Goal: Task Accomplishment & Management: Complete application form

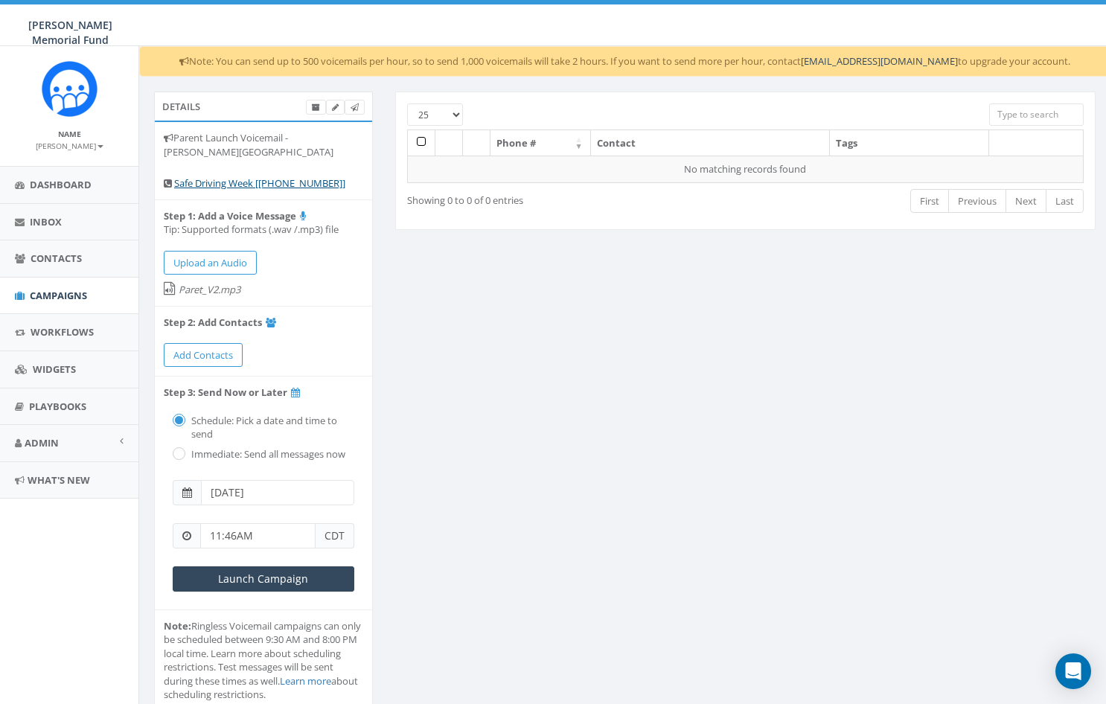
click at [43, 293] on span "Campaigns" at bounding box center [58, 295] width 57 height 13
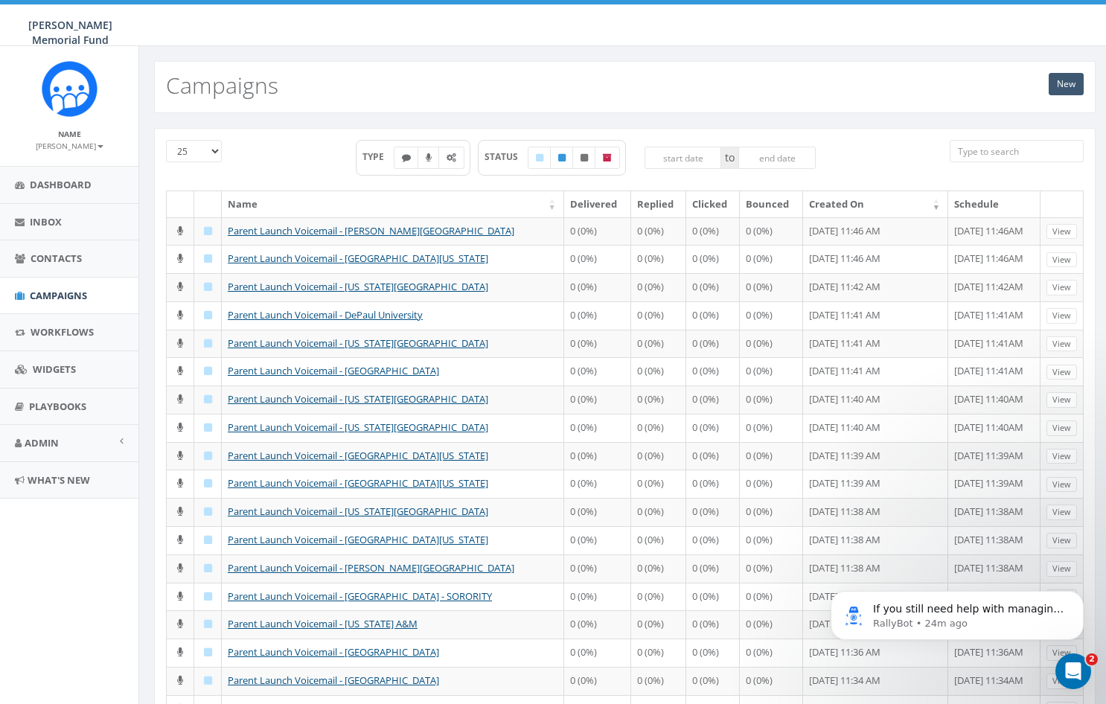
click at [1070, 89] on link "New" at bounding box center [1066, 84] width 35 height 22
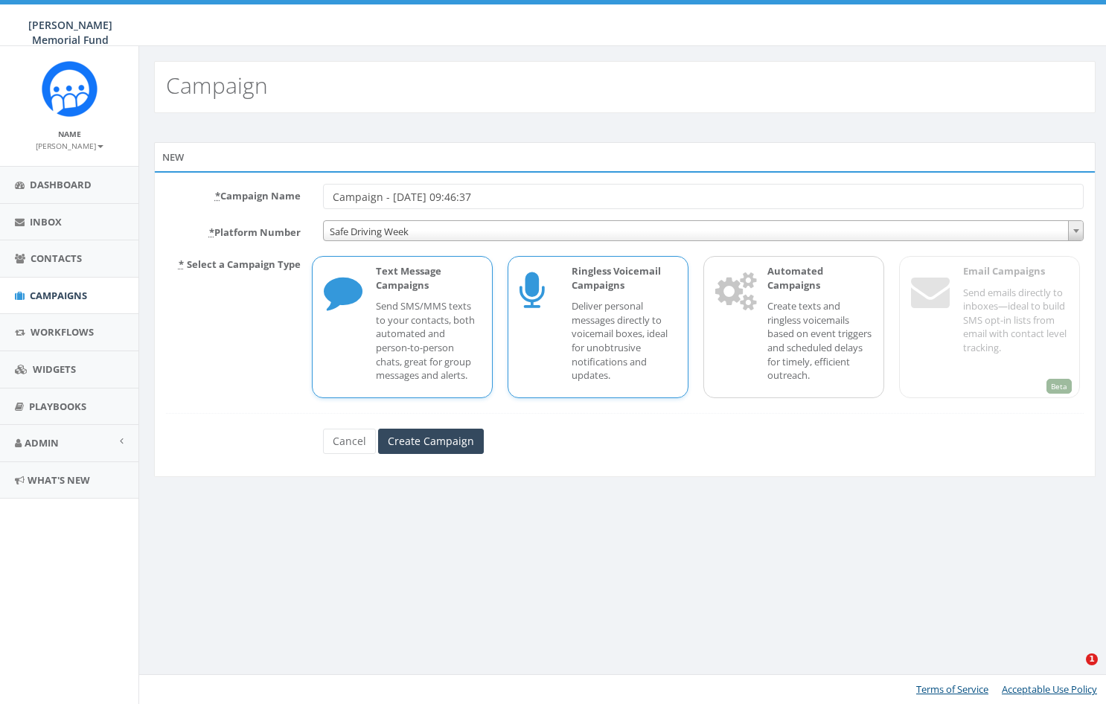
click at [619, 312] on p "Deliver personal messages directly to voicemail boxes, ideal for unobtrusive no…" at bounding box center [624, 340] width 105 height 83
click at [467, 199] on input "Campaign - 08/20/2025, 09:46:37" at bounding box center [704, 196] width 762 height 25
paste input "Parent Launch Voicemail -"
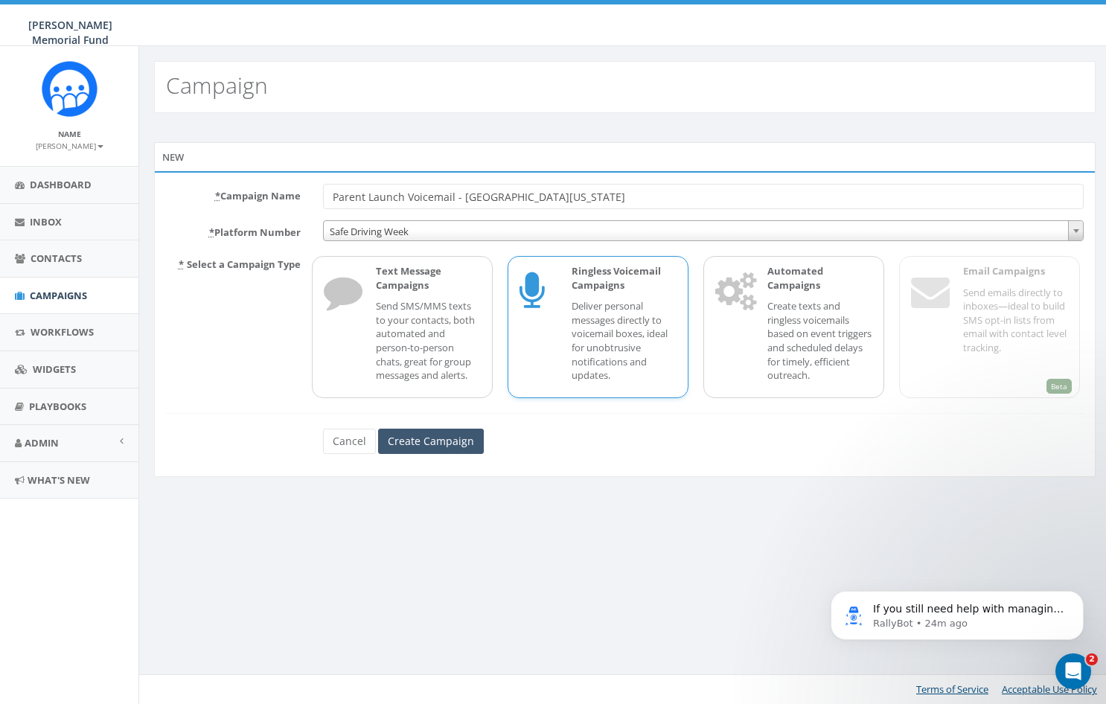
type input "Parent Launch Voicemail - [GEOGRAPHIC_DATA][US_STATE]"
click at [441, 438] on input "Create Campaign" at bounding box center [431, 441] width 106 height 25
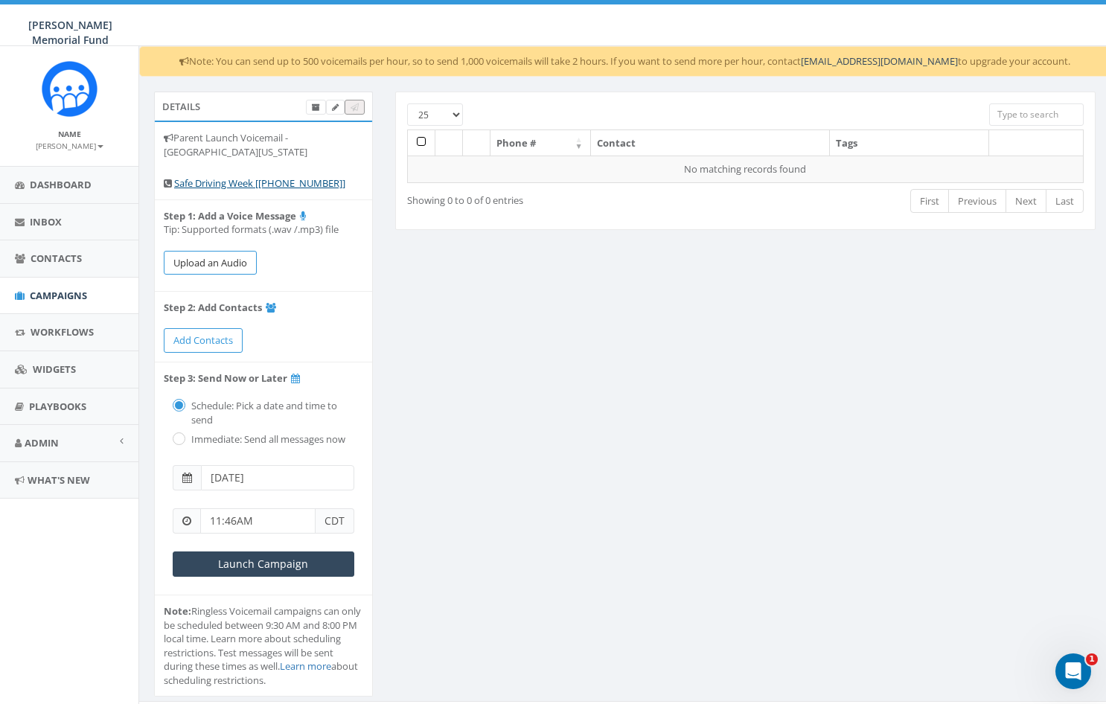
click at [216, 256] on button "Upload an Audio" at bounding box center [210, 263] width 93 height 25
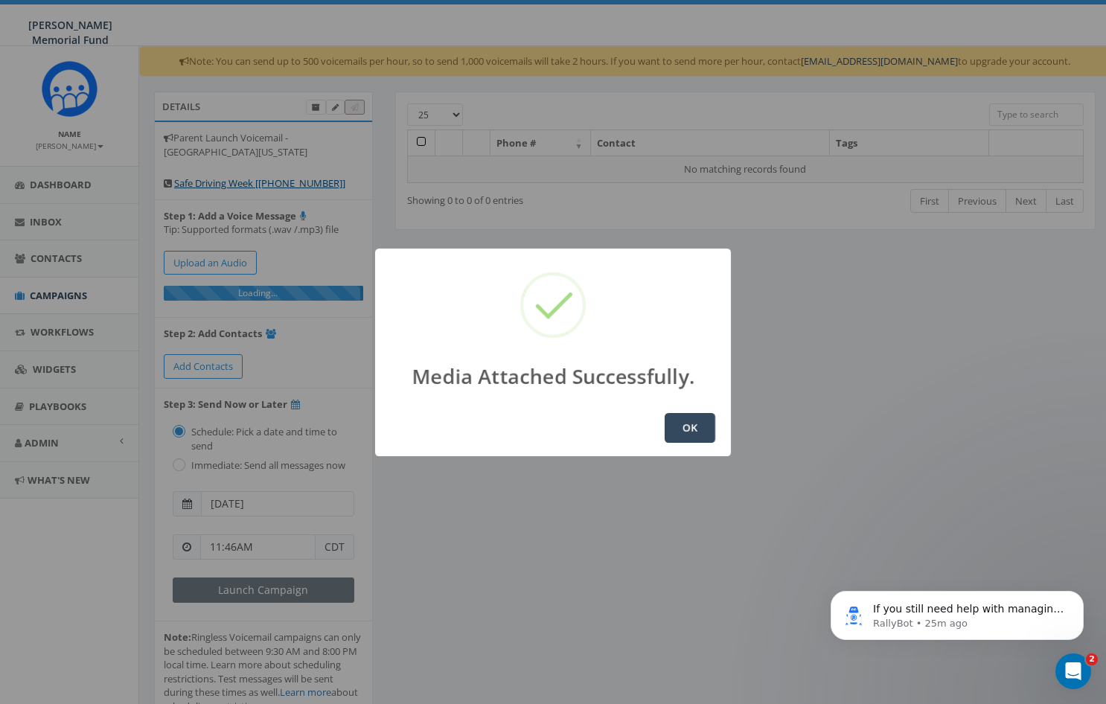
click at [691, 424] on button "OK" at bounding box center [690, 428] width 51 height 30
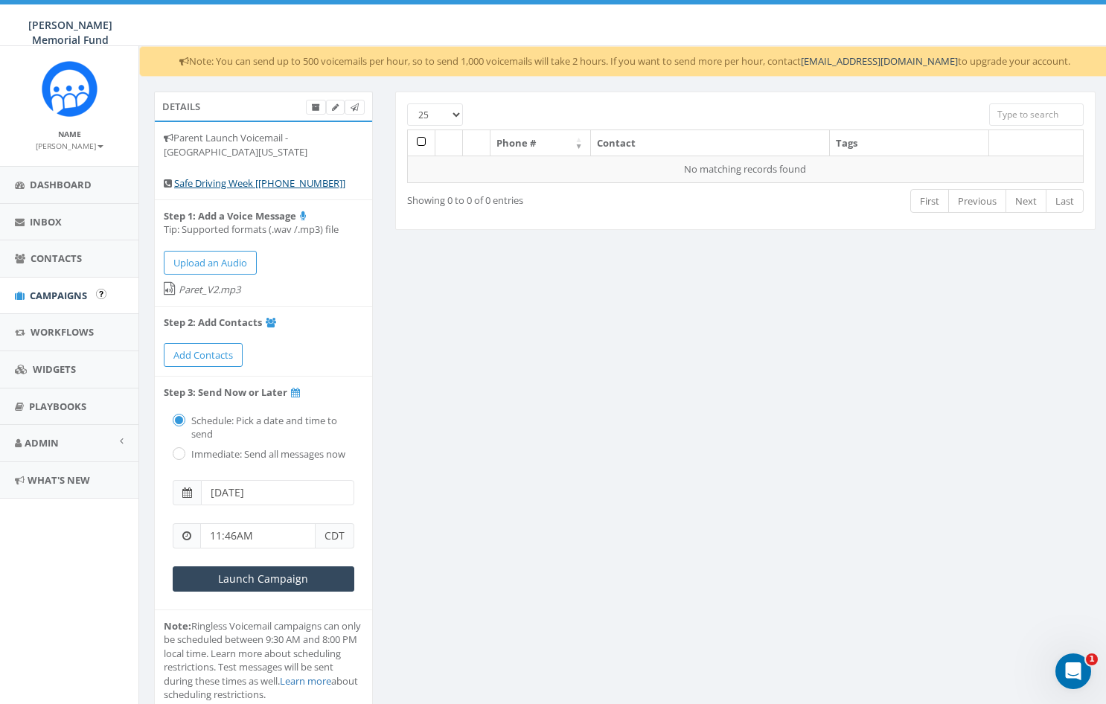
click at [48, 293] on span "Campaigns" at bounding box center [58, 295] width 57 height 13
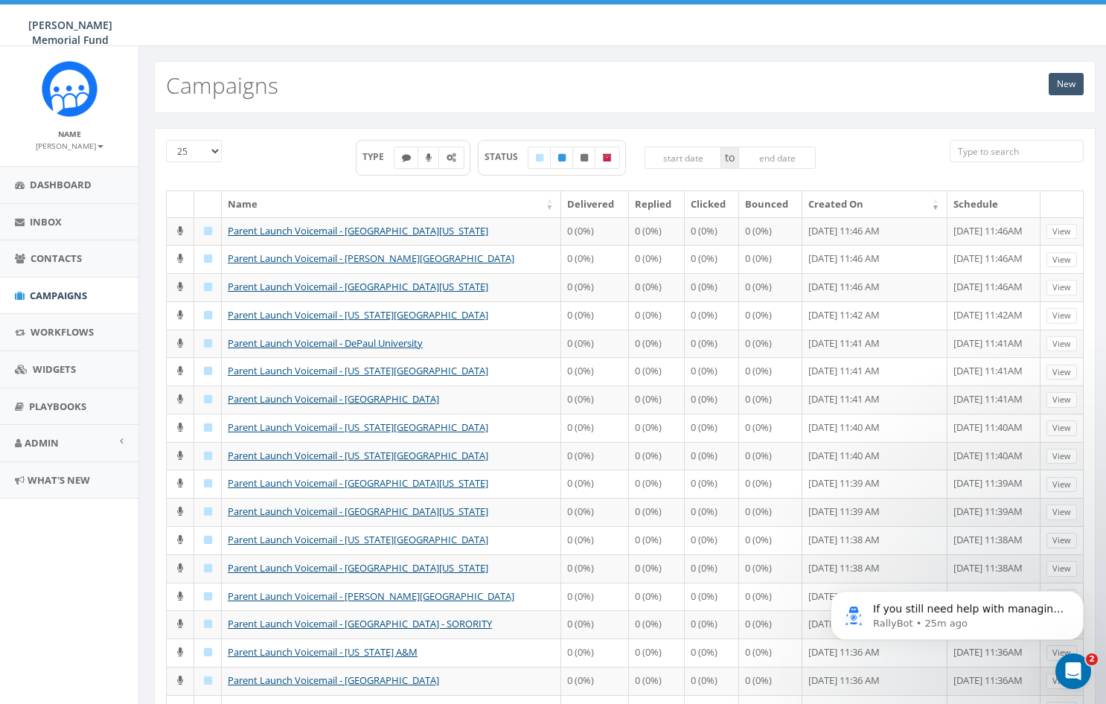
click at [1065, 83] on link "New" at bounding box center [1066, 84] width 35 height 22
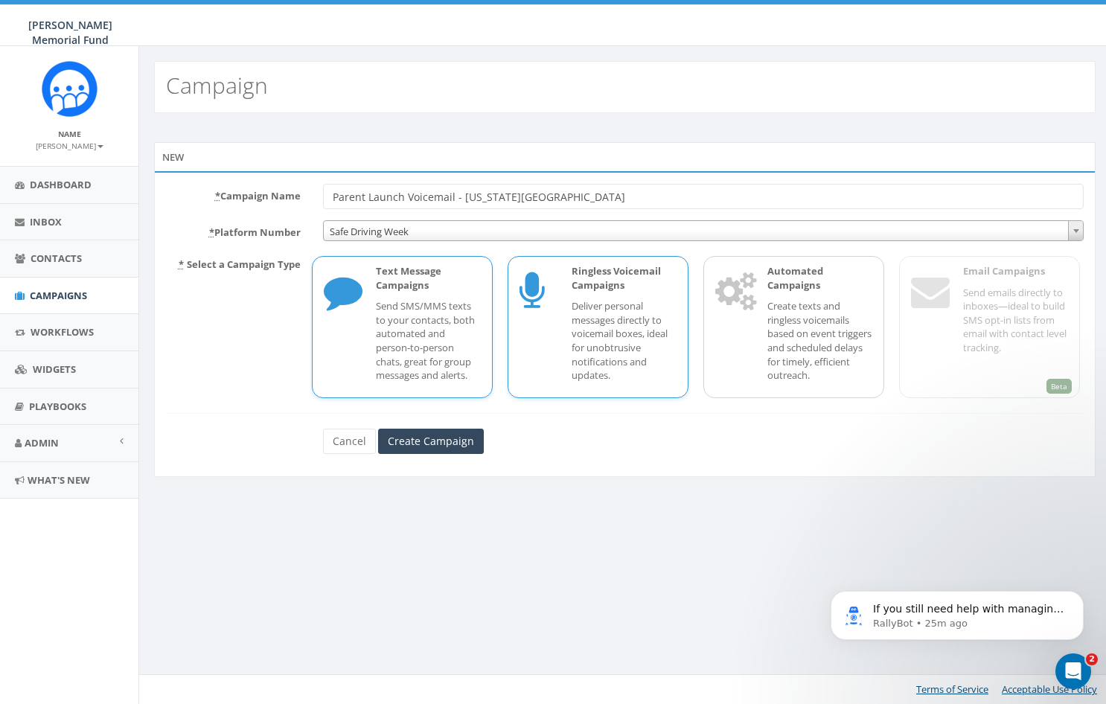
type input "Parent Launch Voicemail - Louisiana State University"
click at [556, 328] on div "Ringless Voicemail Campaigns Deliver personal messages directly to voicemail bo…" at bounding box center [598, 327] width 181 height 142
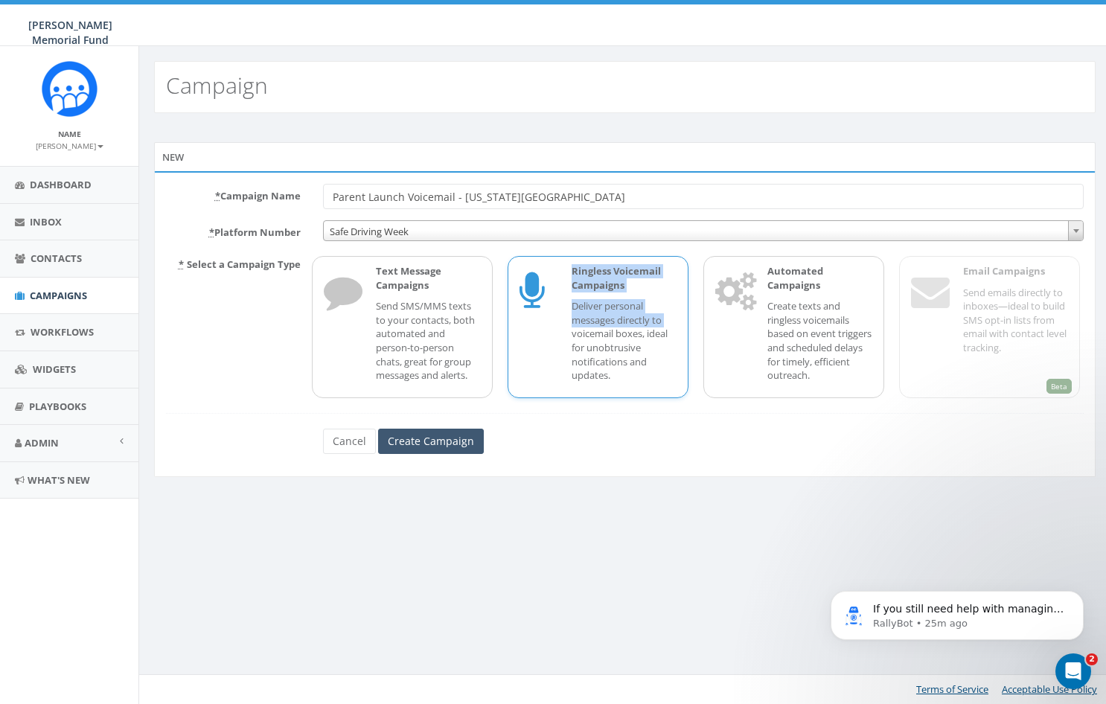
click at [429, 440] on input "Create Campaign" at bounding box center [431, 441] width 106 height 25
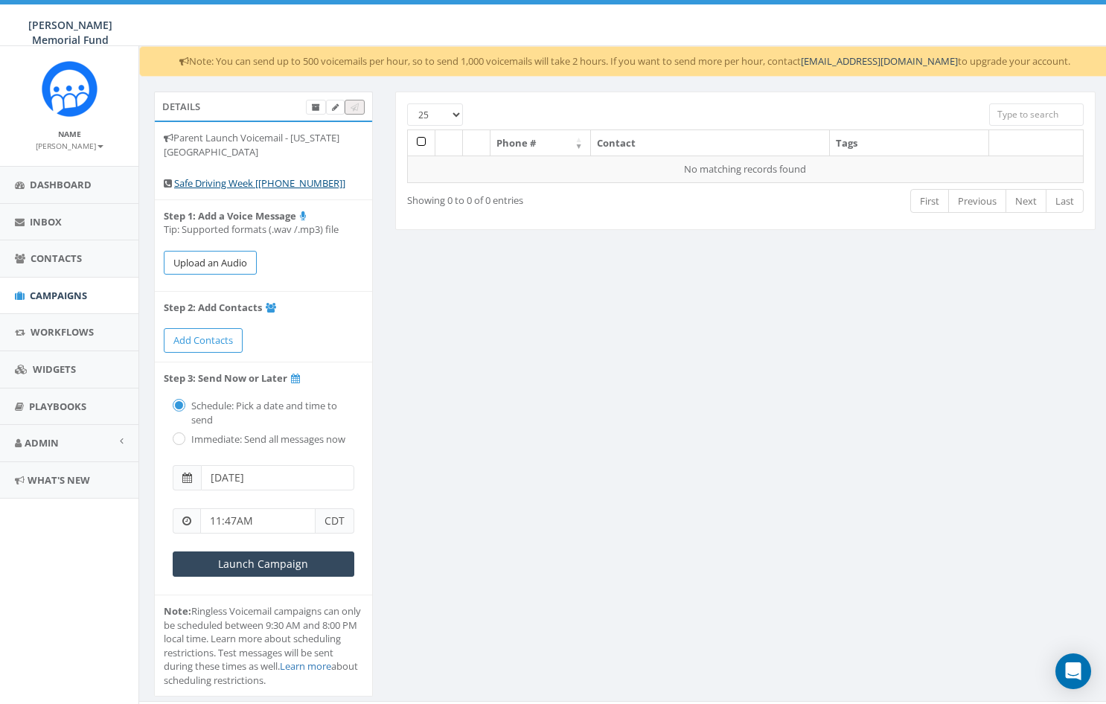
click at [209, 261] on button "Upload an Audio" at bounding box center [210, 263] width 93 height 25
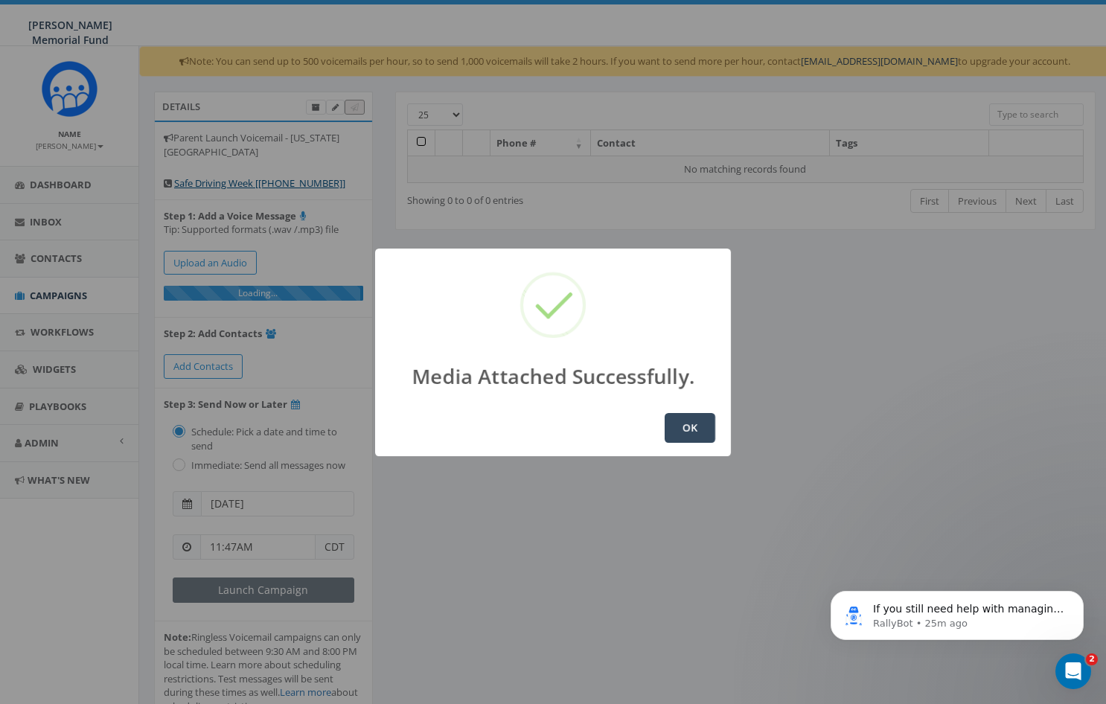
click at [695, 426] on button "OK" at bounding box center [690, 428] width 51 height 30
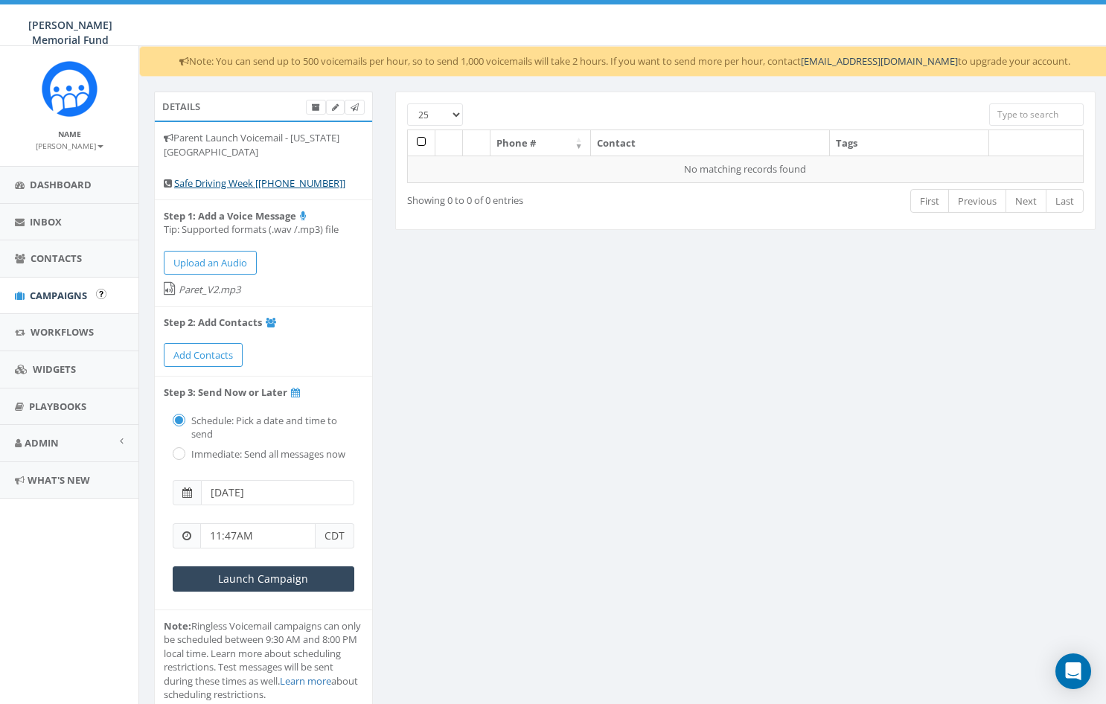
click at [36, 296] on span "Campaigns" at bounding box center [58, 295] width 57 height 13
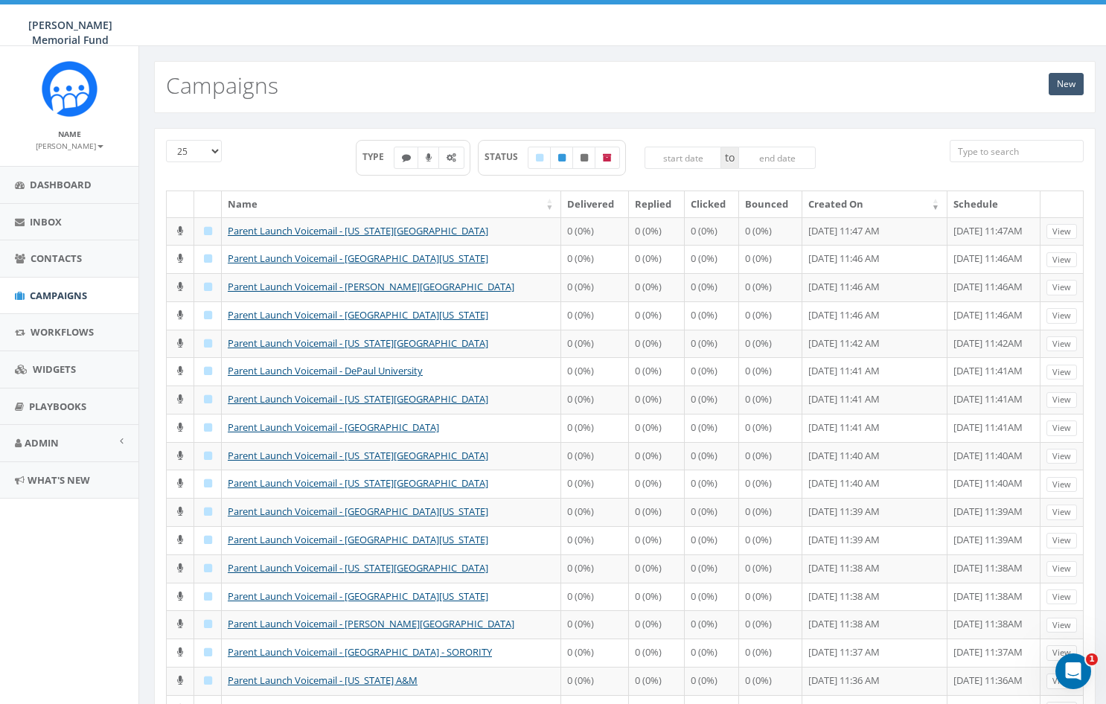
click at [1062, 76] on link "New" at bounding box center [1066, 84] width 35 height 22
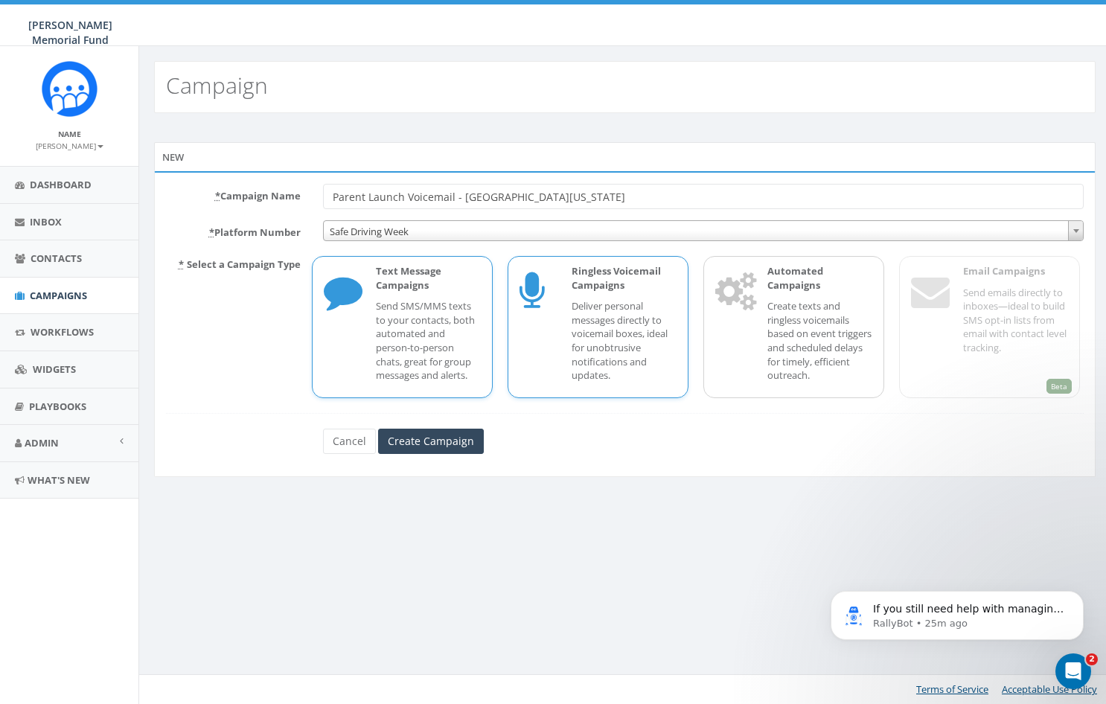
type input "Parent Launch Voicemail - [GEOGRAPHIC_DATA][US_STATE]"
click at [537, 333] on div "Ringless Voicemail Campaigns Deliver personal messages directly to voicemail bo…" at bounding box center [598, 327] width 181 height 142
click at [434, 437] on input "Create Campaign" at bounding box center [431, 441] width 106 height 25
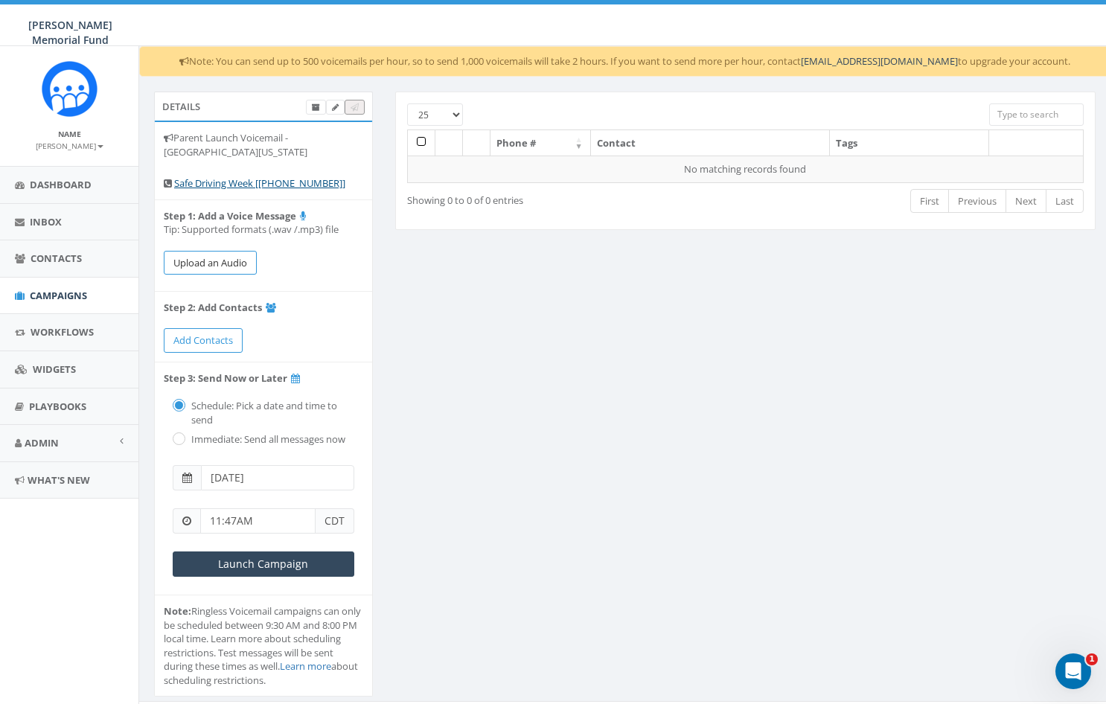
click at [199, 260] on button "Upload an Audio" at bounding box center [210, 263] width 93 height 25
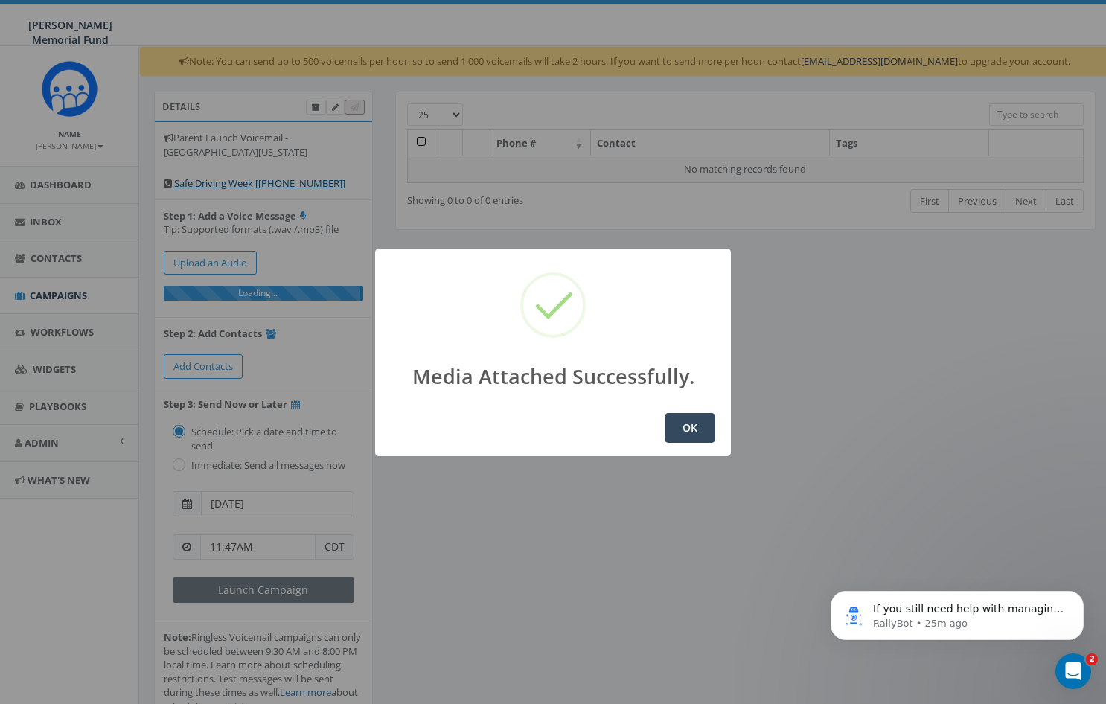
click at [699, 430] on button "OK" at bounding box center [690, 428] width 51 height 30
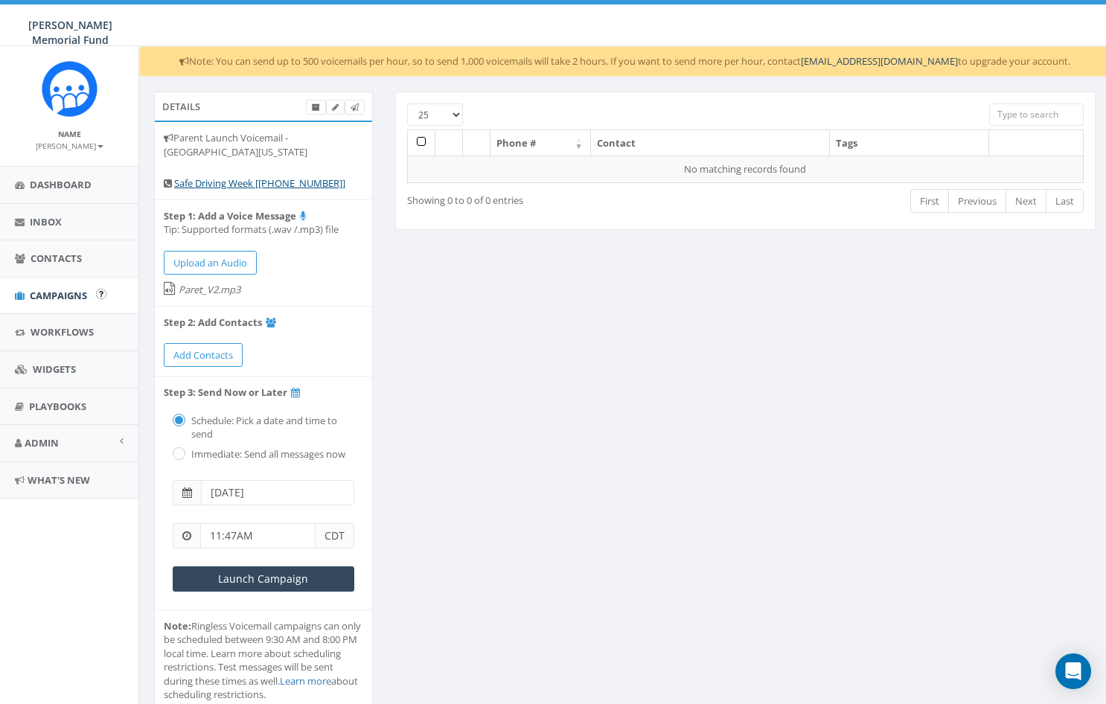
click at [39, 289] on span "Campaigns" at bounding box center [58, 295] width 57 height 13
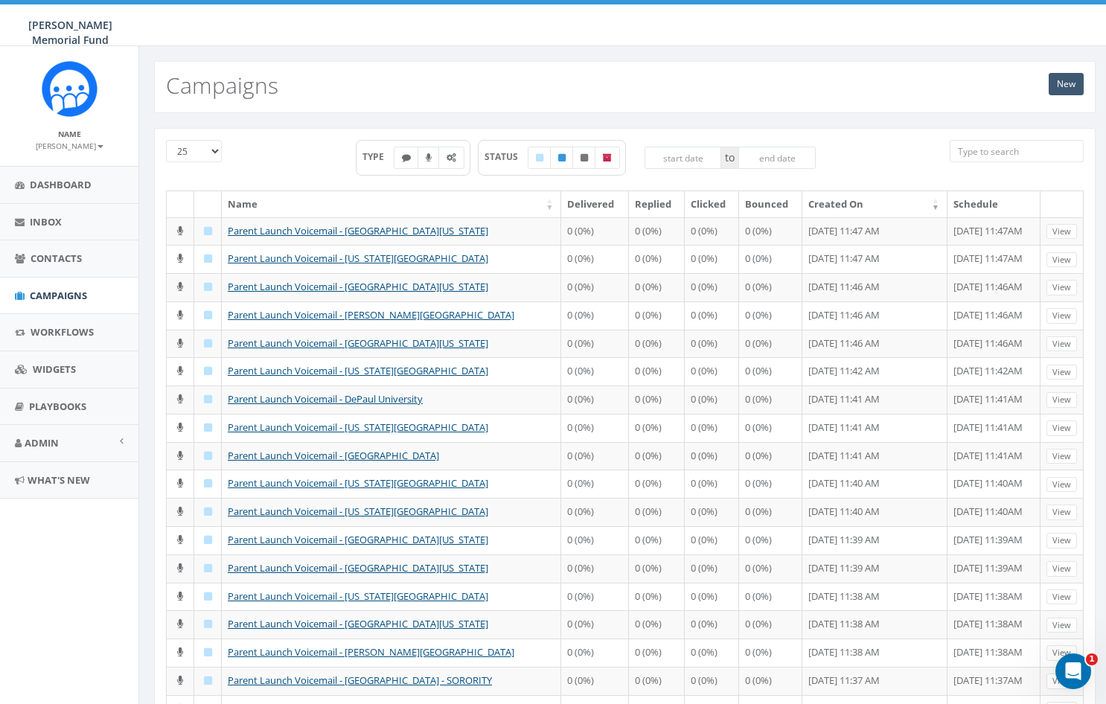
click at [1058, 86] on link "New" at bounding box center [1066, 84] width 35 height 22
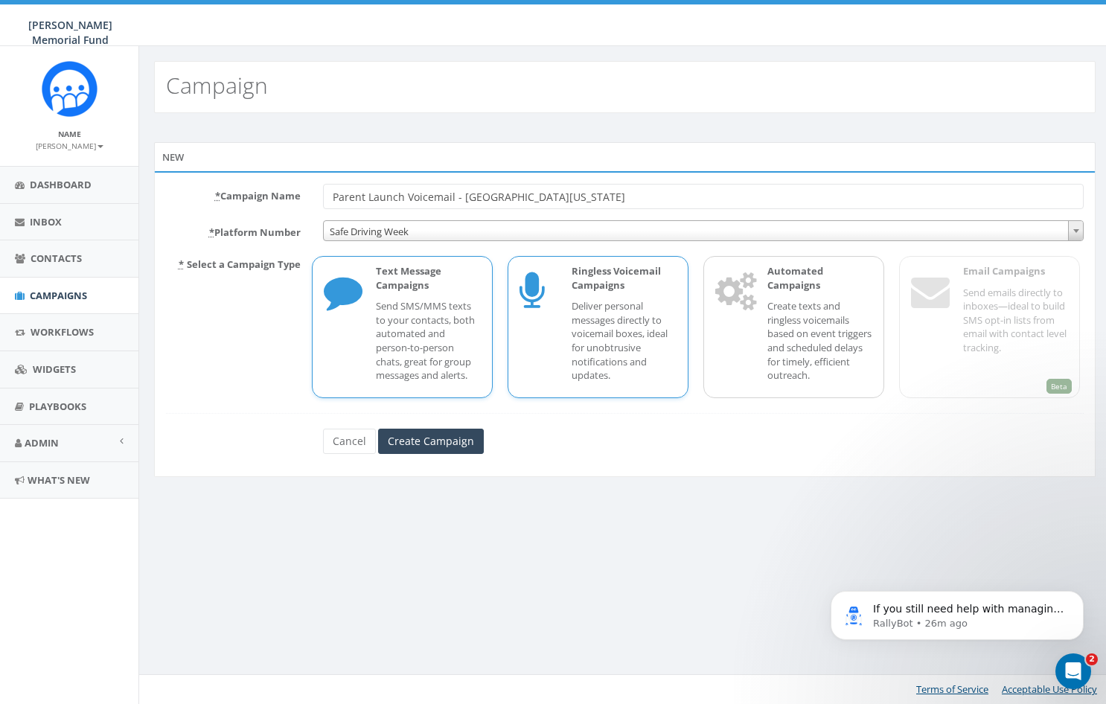
type input "Parent Launch Voicemail - [GEOGRAPHIC_DATA][US_STATE]"
click at [552, 315] on icon at bounding box center [538, 294] width 37 height 60
click at [411, 442] on input "Create Campaign" at bounding box center [431, 441] width 106 height 25
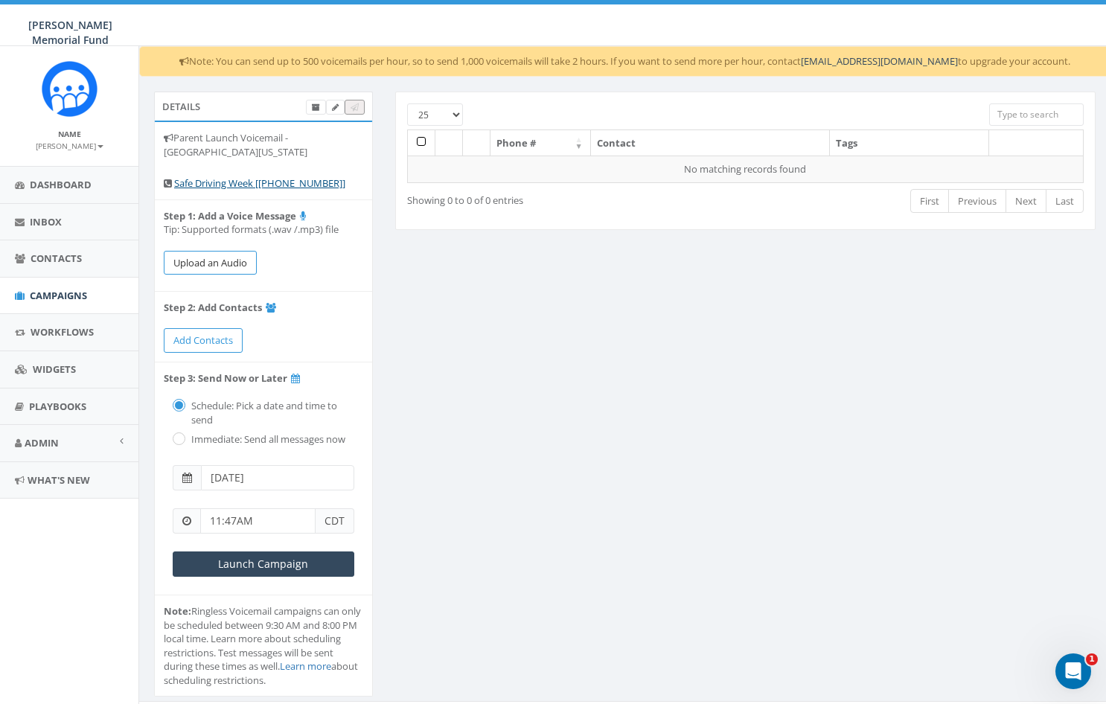
click at [239, 258] on button "Upload an Audio" at bounding box center [210, 263] width 93 height 25
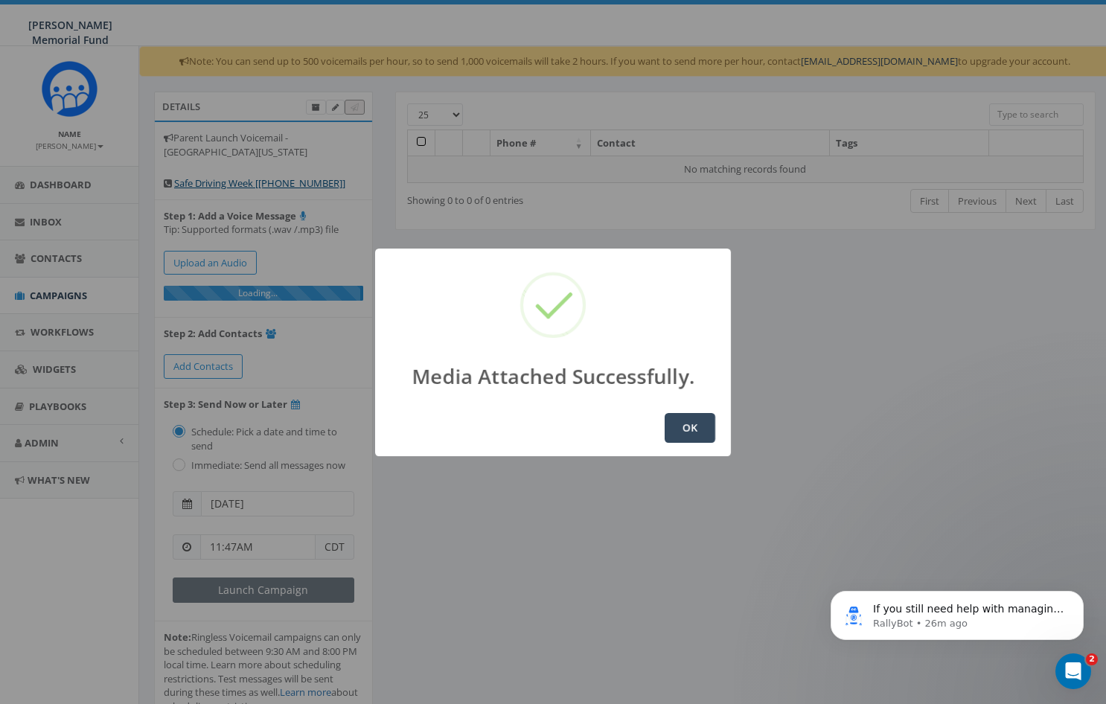
click at [695, 424] on button "OK" at bounding box center [690, 428] width 51 height 30
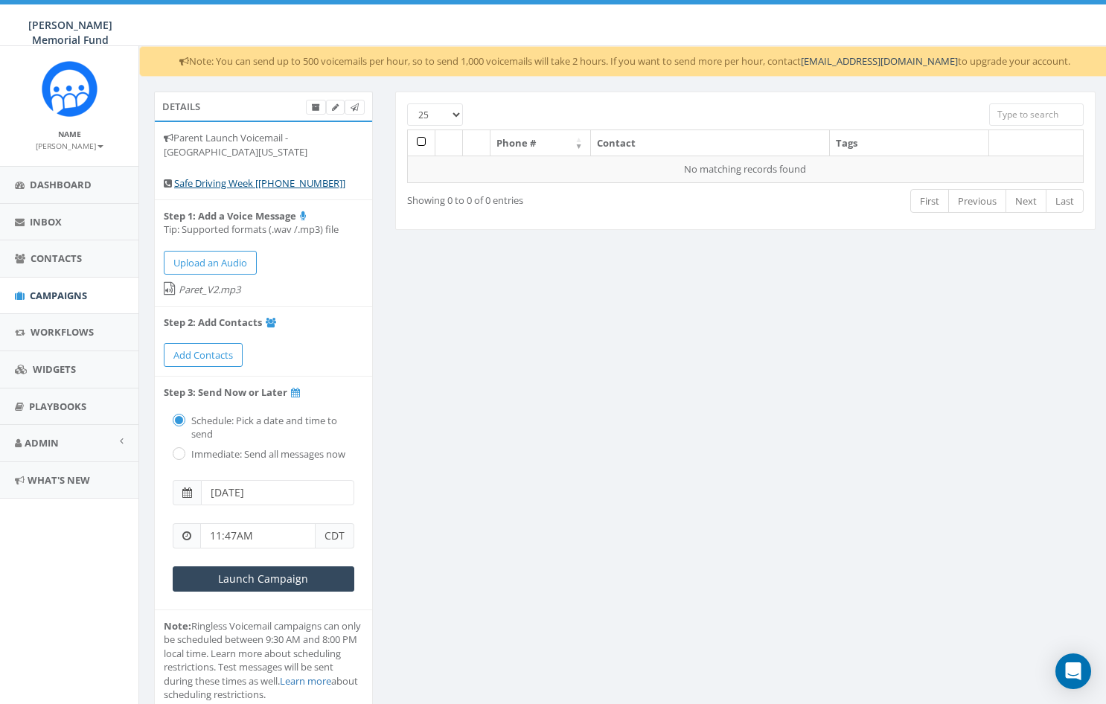
click at [48, 290] on span "Campaigns" at bounding box center [58, 295] width 57 height 13
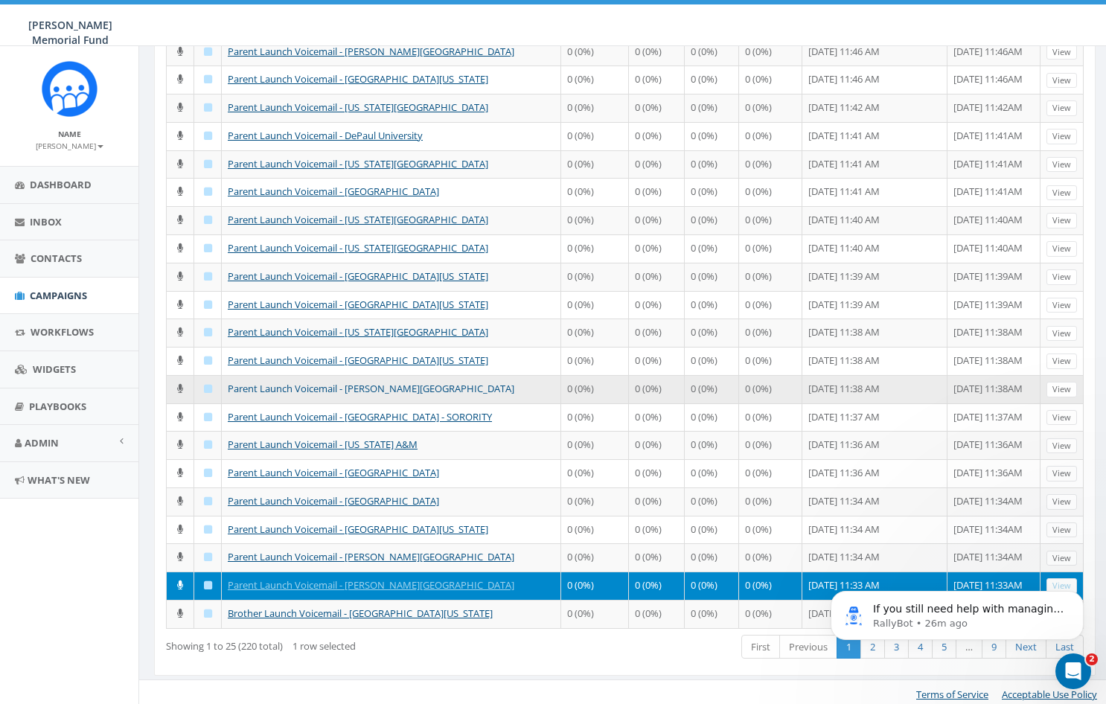
scroll to position [291, 0]
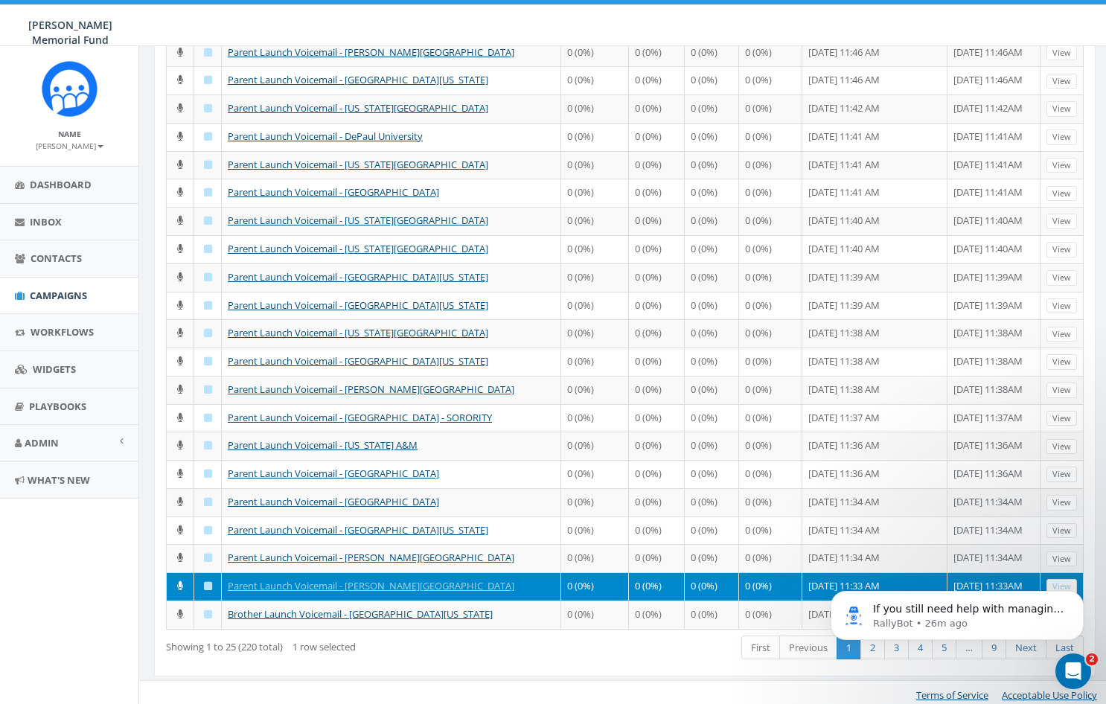
click at [867, 643] on body "If you still need help with managing your ringless voicemail campaigns or anyth…" at bounding box center [957, 612] width 286 height 92
click at [865, 643] on body "If you still need help with managing your ringless voicemail campaigns or anyth…" at bounding box center [957, 612] width 286 height 92
click at [864, 644] on body "If you still need help with managing your ringless voicemail campaigns or anyth…" at bounding box center [957, 612] width 286 height 92
click at [1077, 596] on icon "Dismiss notification" at bounding box center [1080, 595] width 8 height 8
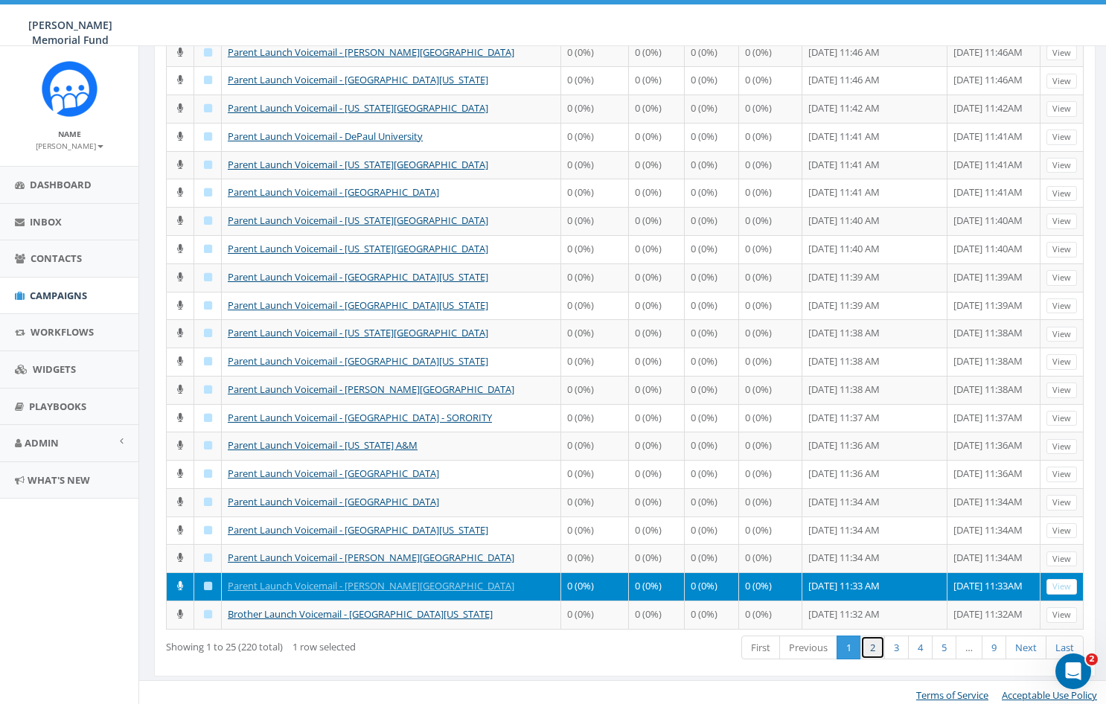
click at [872, 642] on link "2" at bounding box center [873, 648] width 25 height 25
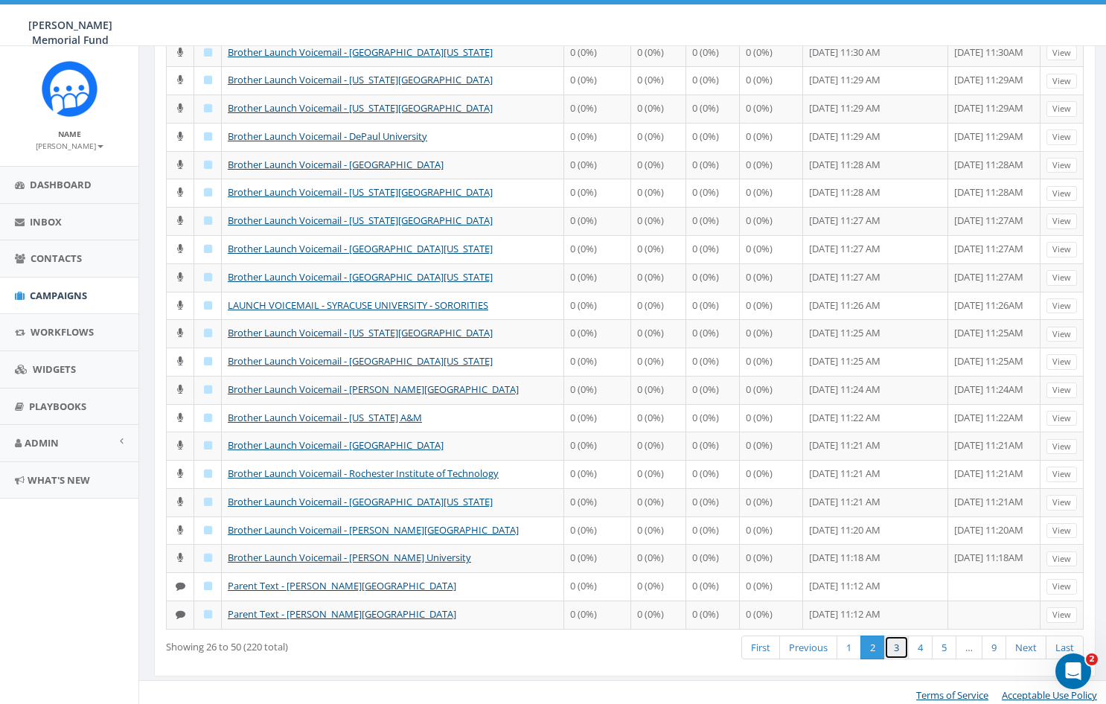
click at [897, 642] on link "3" at bounding box center [896, 648] width 25 height 25
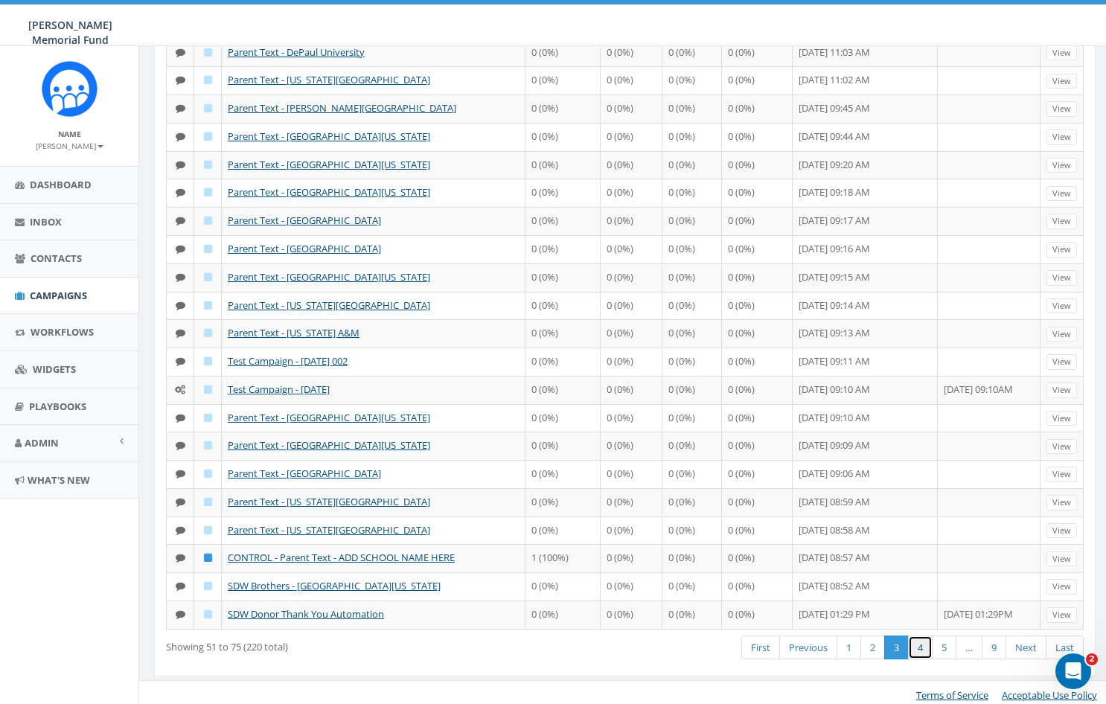
click at [920, 640] on link "4" at bounding box center [920, 648] width 25 height 25
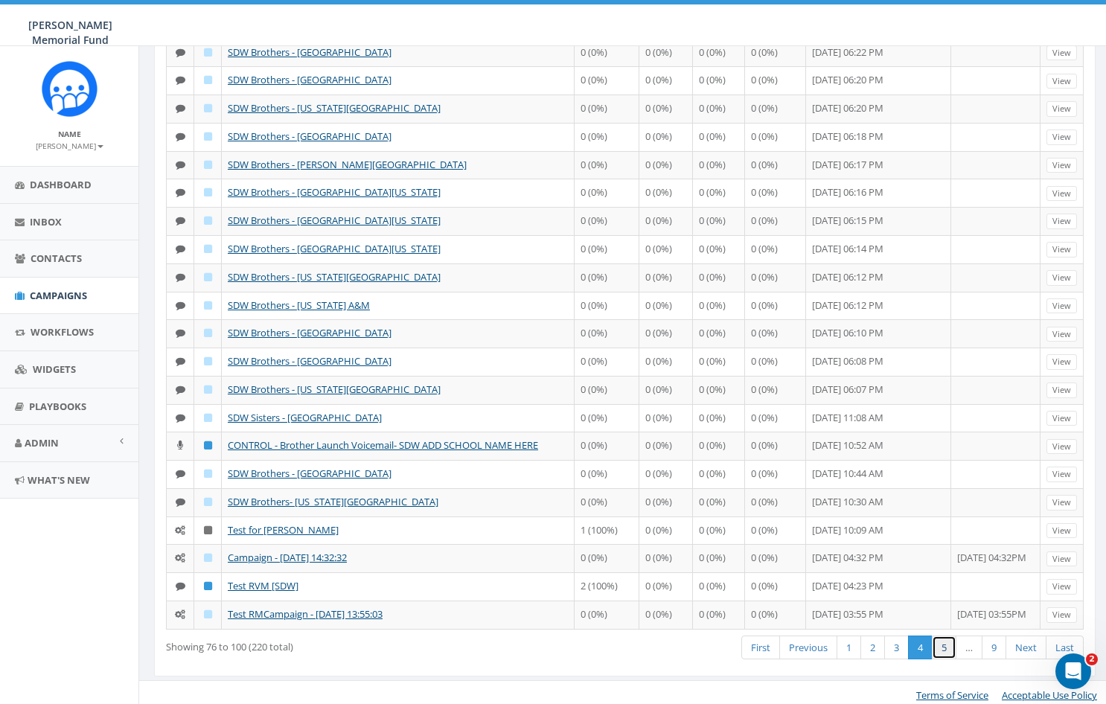
click at [942, 642] on link "5" at bounding box center [944, 648] width 25 height 25
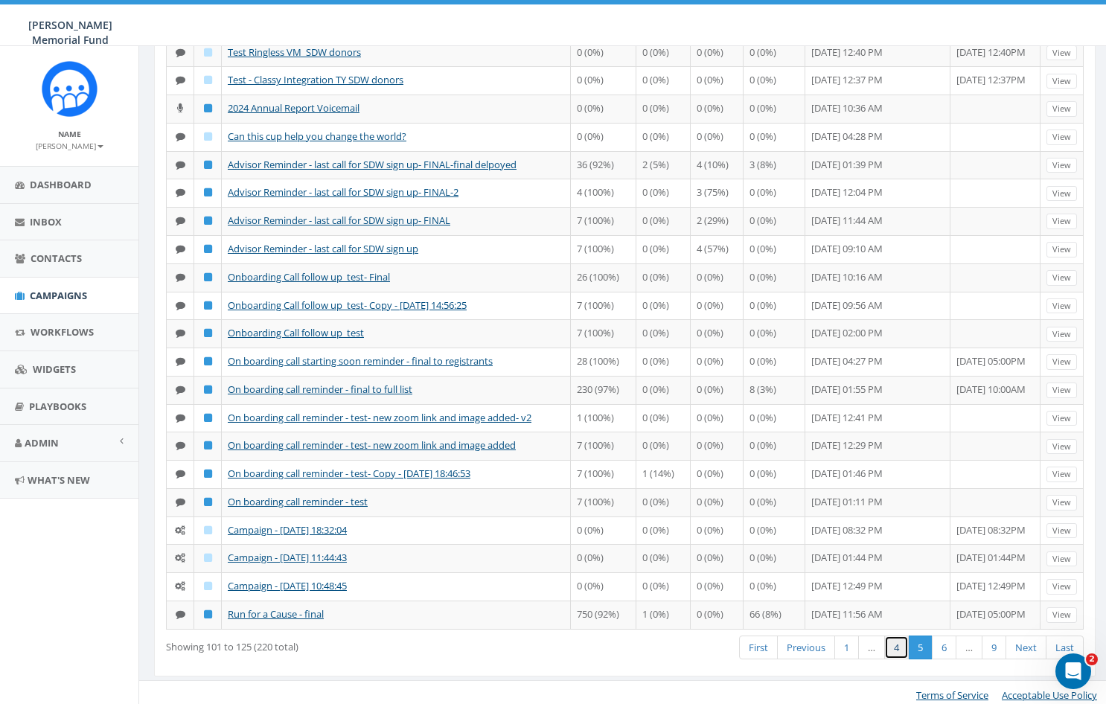
click at [896, 642] on link "4" at bounding box center [896, 648] width 25 height 25
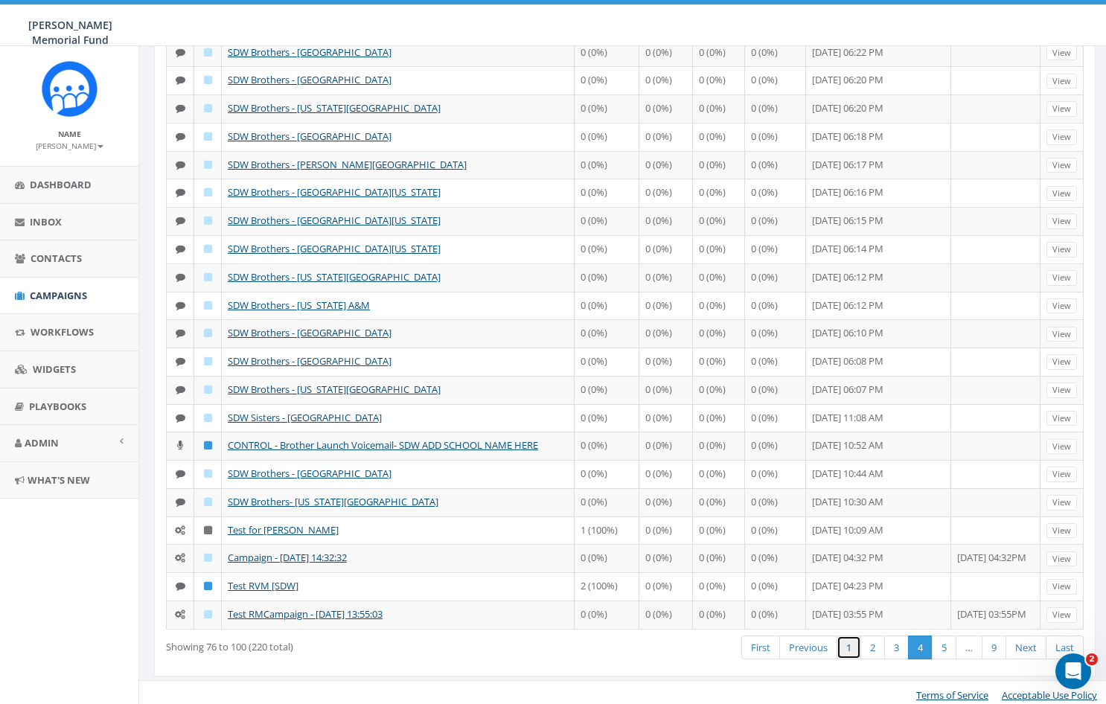
click at [844, 637] on link "1" at bounding box center [849, 648] width 25 height 25
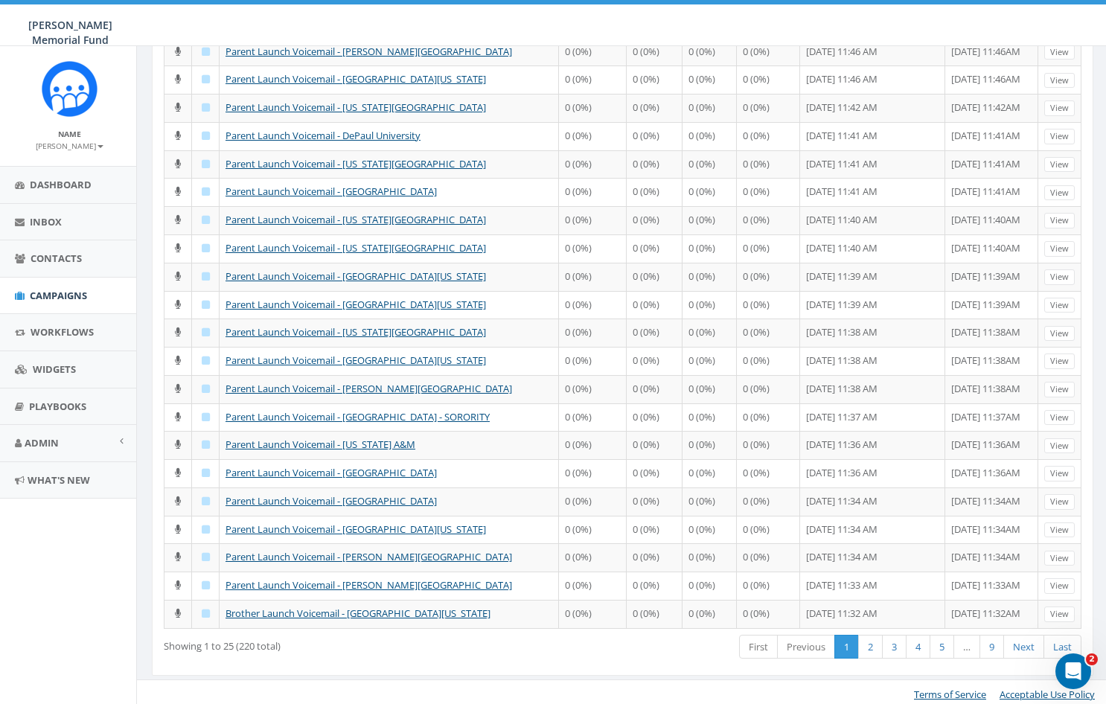
scroll to position [291, 2]
click at [871, 641] on link "2" at bounding box center [870, 648] width 25 height 25
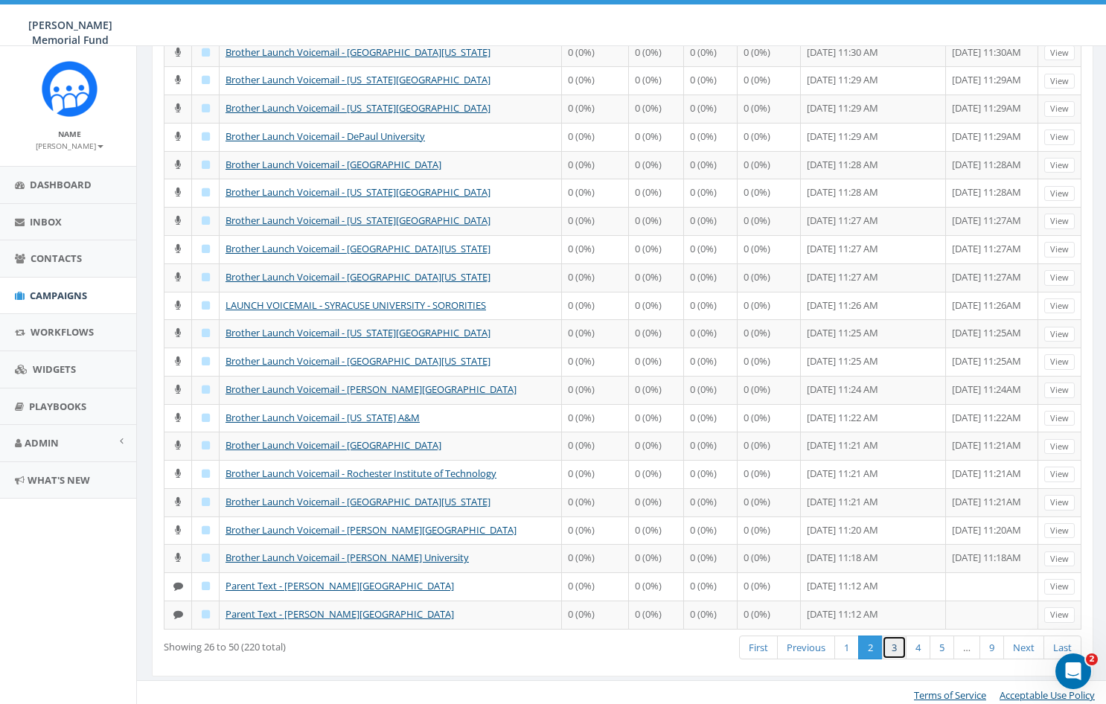
click at [892, 642] on link "3" at bounding box center [894, 648] width 25 height 25
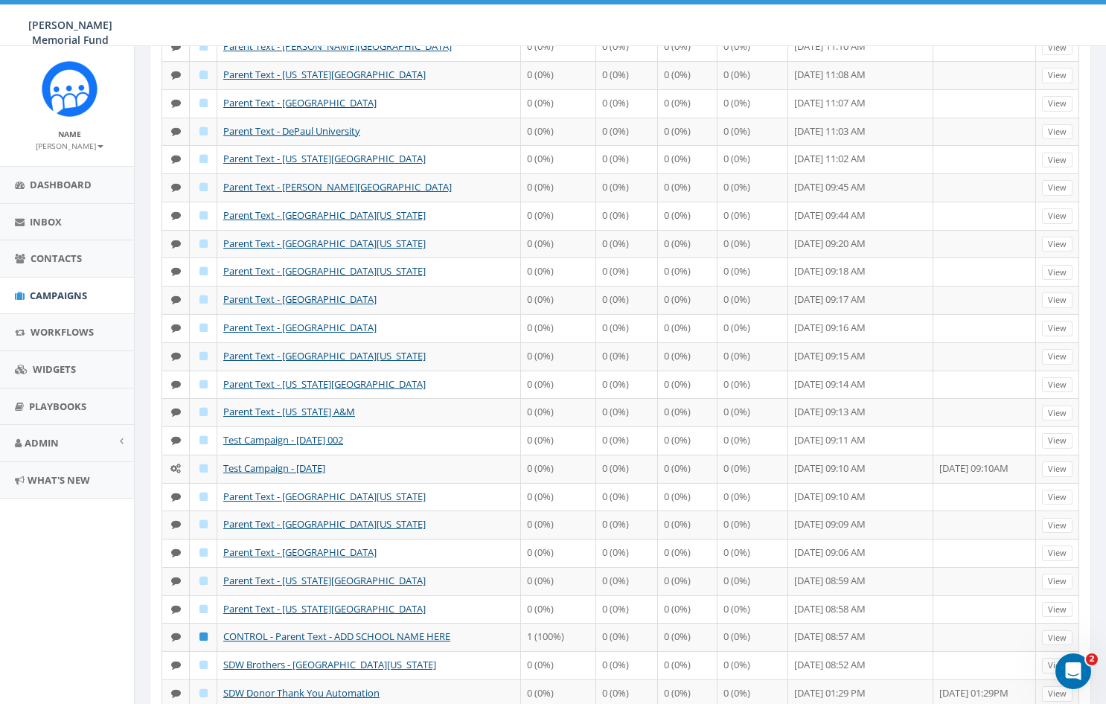
scroll to position [230, 4]
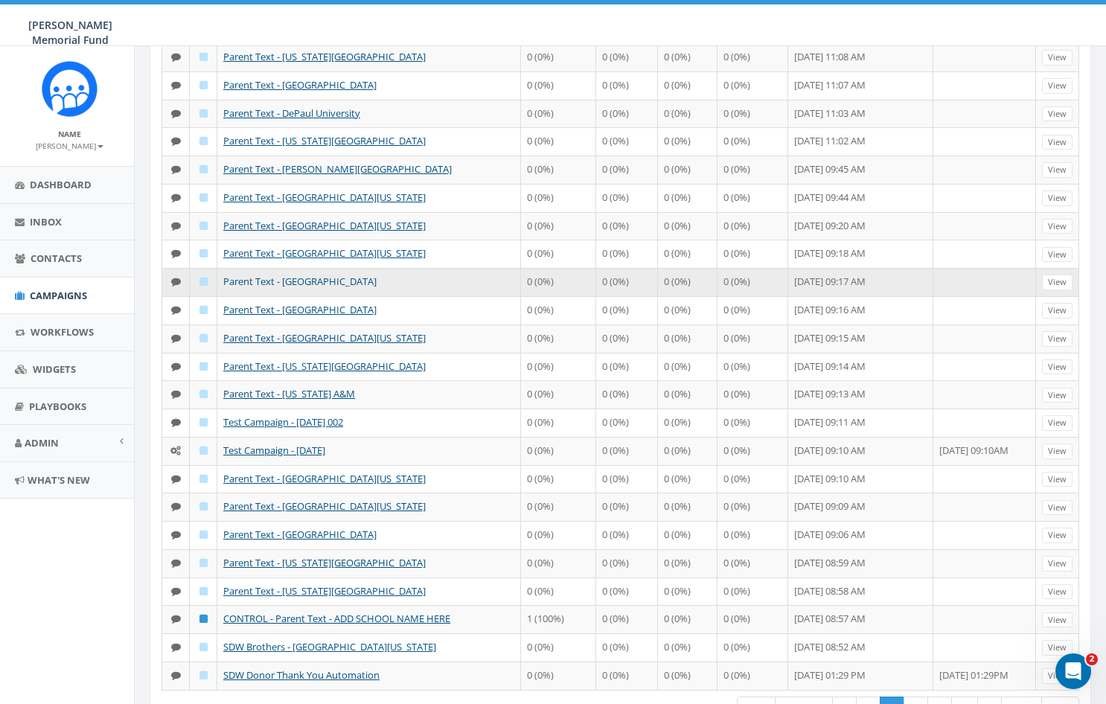
click at [337, 275] on link "Parent Text - [GEOGRAPHIC_DATA]" at bounding box center [299, 281] width 153 height 13
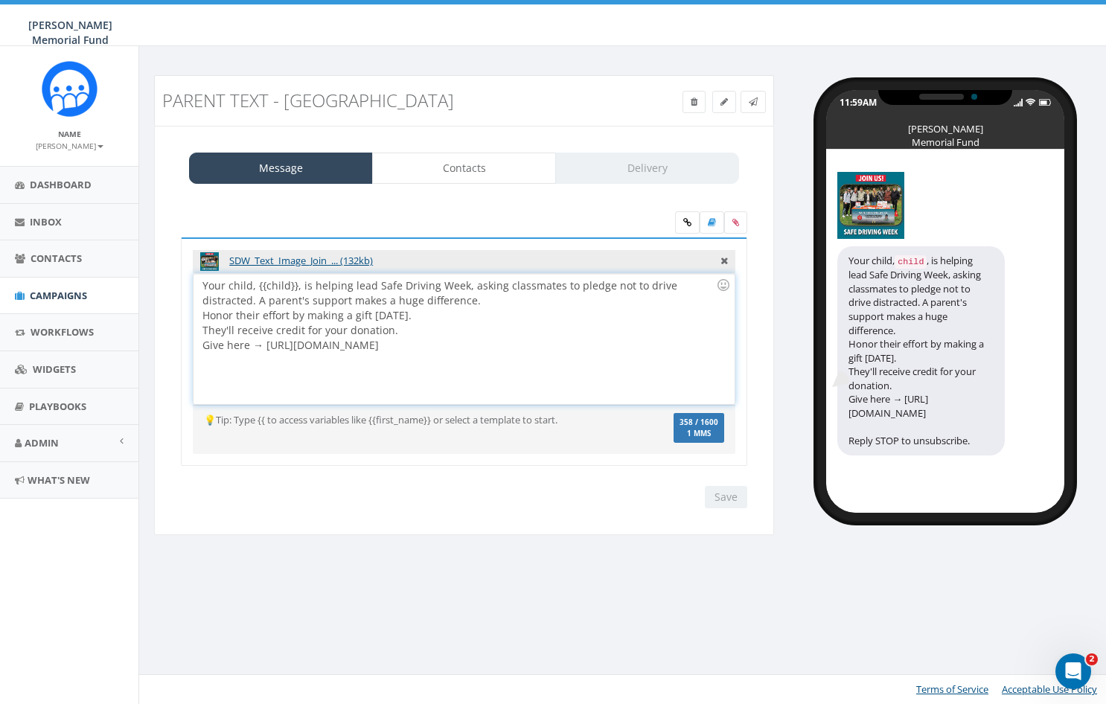
drag, startPoint x: 668, startPoint y: 344, endPoint x: 194, endPoint y: 285, distance: 477.8
click at [194, 285] on div "Your child, {{child}}, is helping lead Safe Driving Week, asking classmates to …" at bounding box center [464, 339] width 540 height 130
copy div "Your child, {{child}}, is helping lead Safe Driving Week, asking classmates to …"
click at [280, 385] on div "Your child, {{child}}, is helping lead Safe Driving Week, asking classmates to …" at bounding box center [464, 339] width 540 height 130
click at [331, 385] on div "Your child, {{child}}, is helping lead Safe Driving Week, asking classmates to …" at bounding box center [464, 339] width 540 height 130
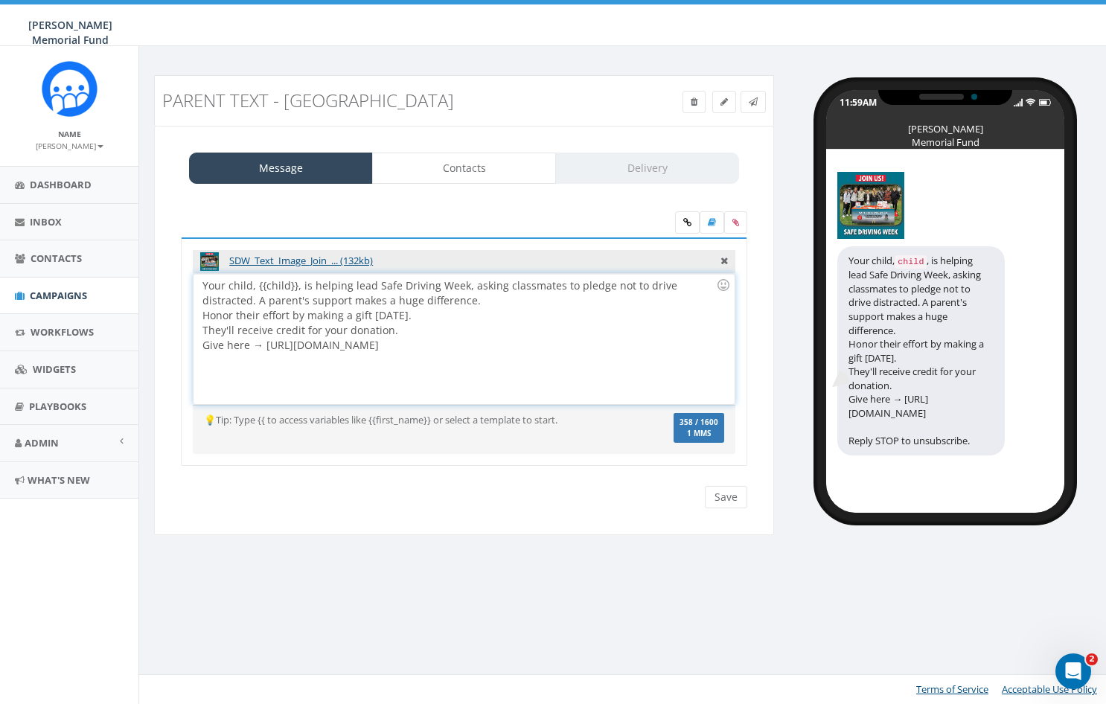
click at [292, 357] on div "Your child, {{child}}, is helping lead Safe Driving Week, asking classmates to …" at bounding box center [464, 339] width 540 height 130
drag, startPoint x: 264, startPoint y: 344, endPoint x: 673, endPoint y: 354, distance: 409.6
click at [673, 354] on div "Your child, {{child}}, is helping lead Safe Driving Week, asking classmates to …" at bounding box center [464, 339] width 540 height 130
copy div "Your child, {{child}}, is helping lead Safe Driving Week, asking classmates to …"
click at [726, 494] on input "Save" at bounding box center [726, 497] width 42 height 22
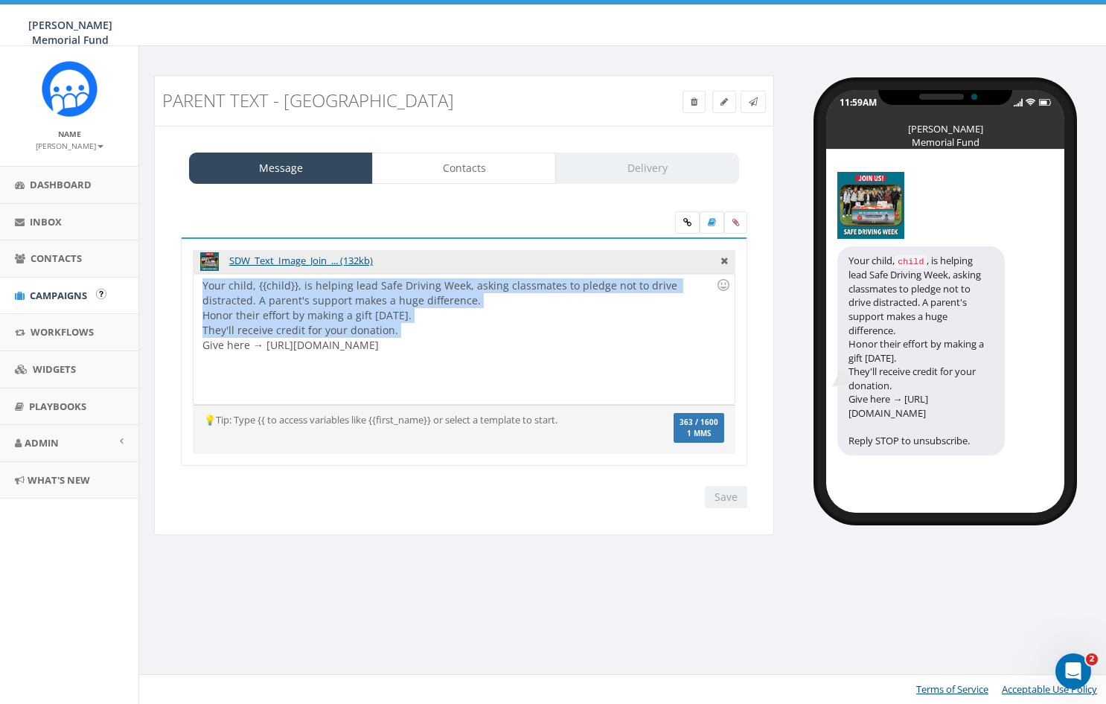
click at [45, 292] on span "Campaigns" at bounding box center [58, 295] width 57 height 13
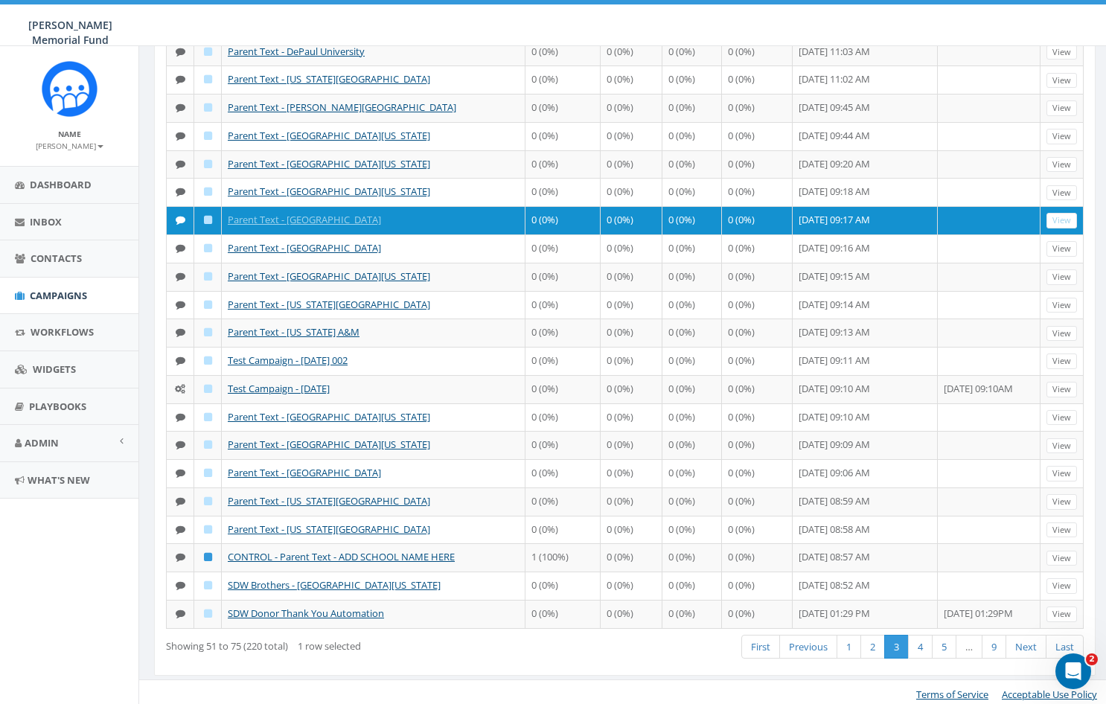
scroll to position [291, 0]
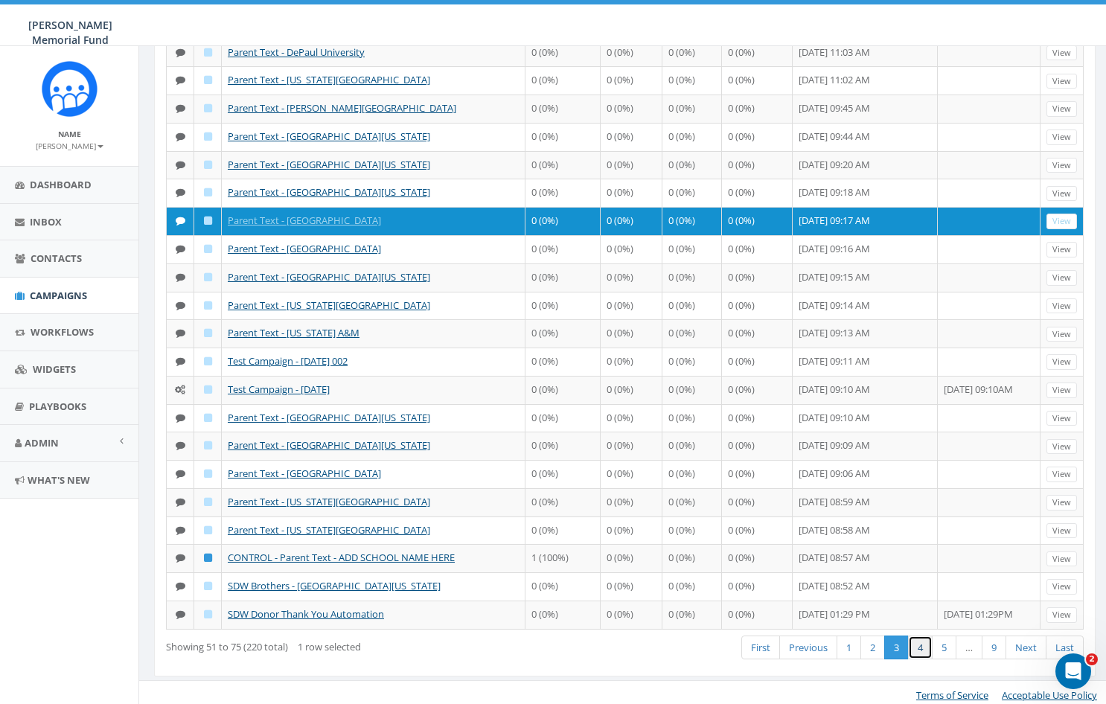
click at [919, 643] on link "4" at bounding box center [920, 648] width 25 height 25
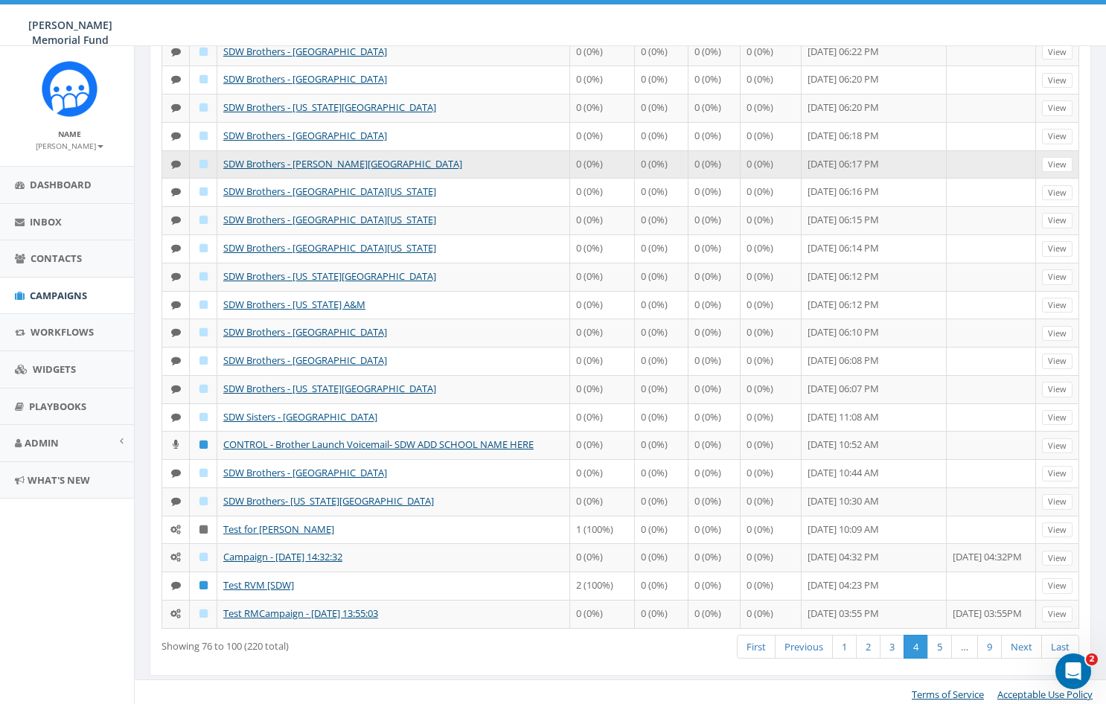
scroll to position [291, 4]
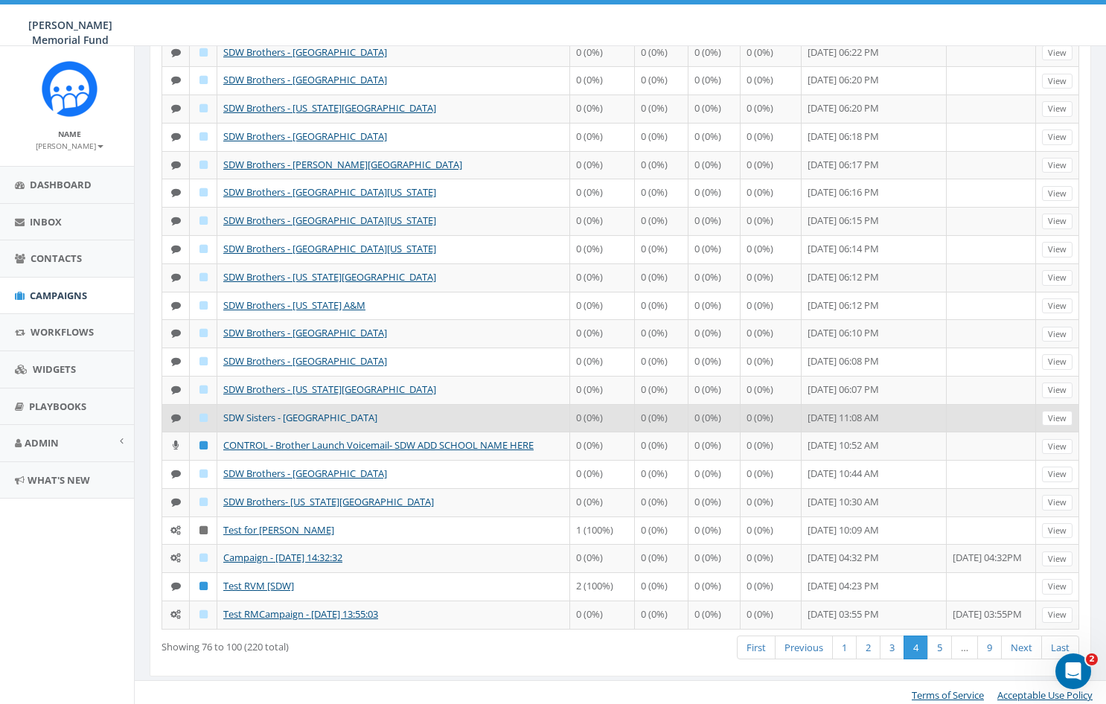
click at [310, 411] on link "SDW Sisters - [GEOGRAPHIC_DATA]" at bounding box center [300, 417] width 154 height 13
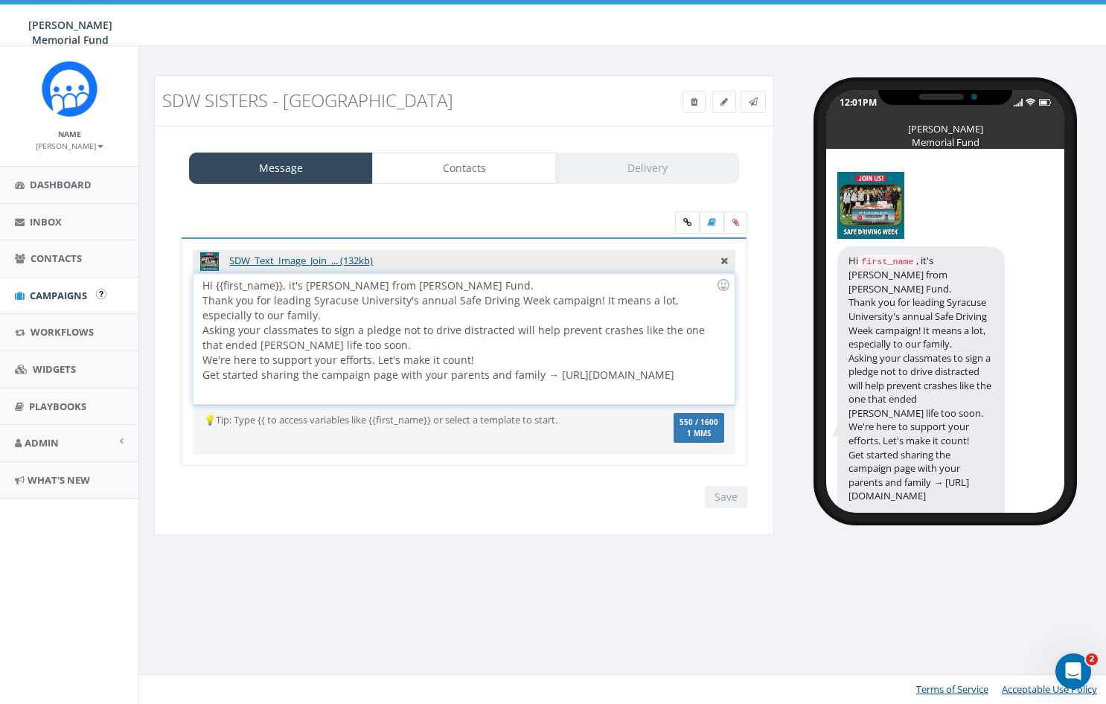
drag, startPoint x: 612, startPoint y: 391, endPoint x: 122, endPoint y: 285, distance: 501.1
click at [122, 285] on body "Hunter Watson Memorial Fund Hunter Watson Memorial Fund Profile Sign Out 0.00 %…" at bounding box center [553, 352] width 1106 height 704
copy div "Hi {{first_name}}, it's Jerry Watson from Hunter's Fund. Thank you for leading …"
click at [56, 289] on span "Campaigns" at bounding box center [58, 295] width 57 height 13
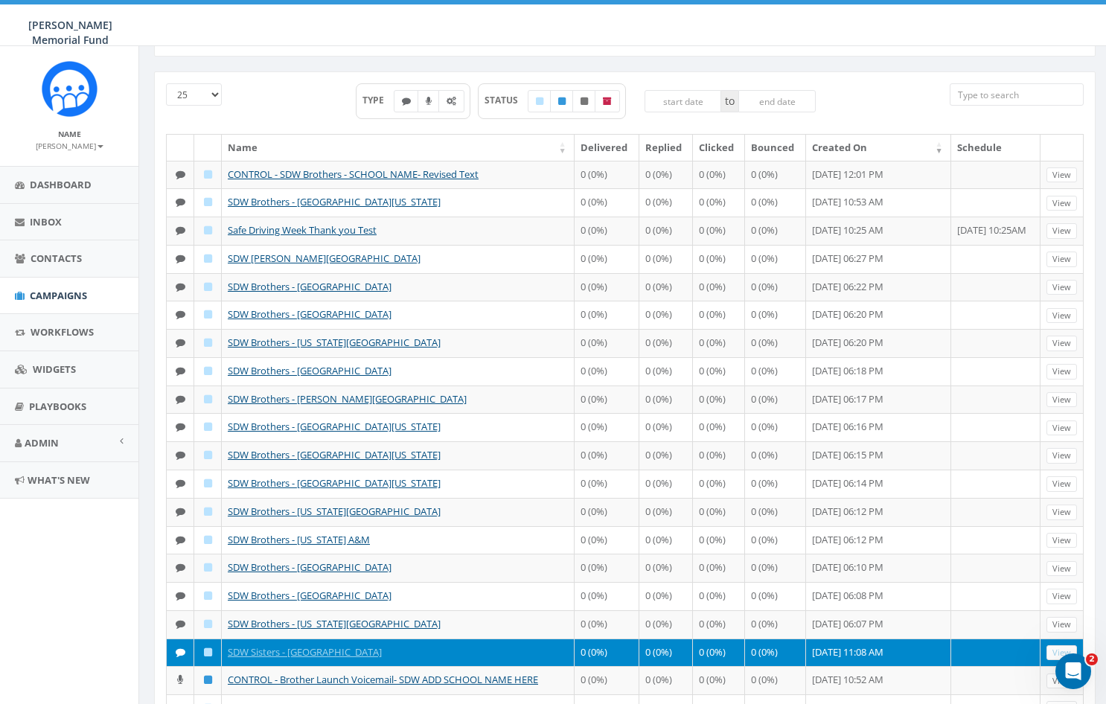
scroll to position [63, 0]
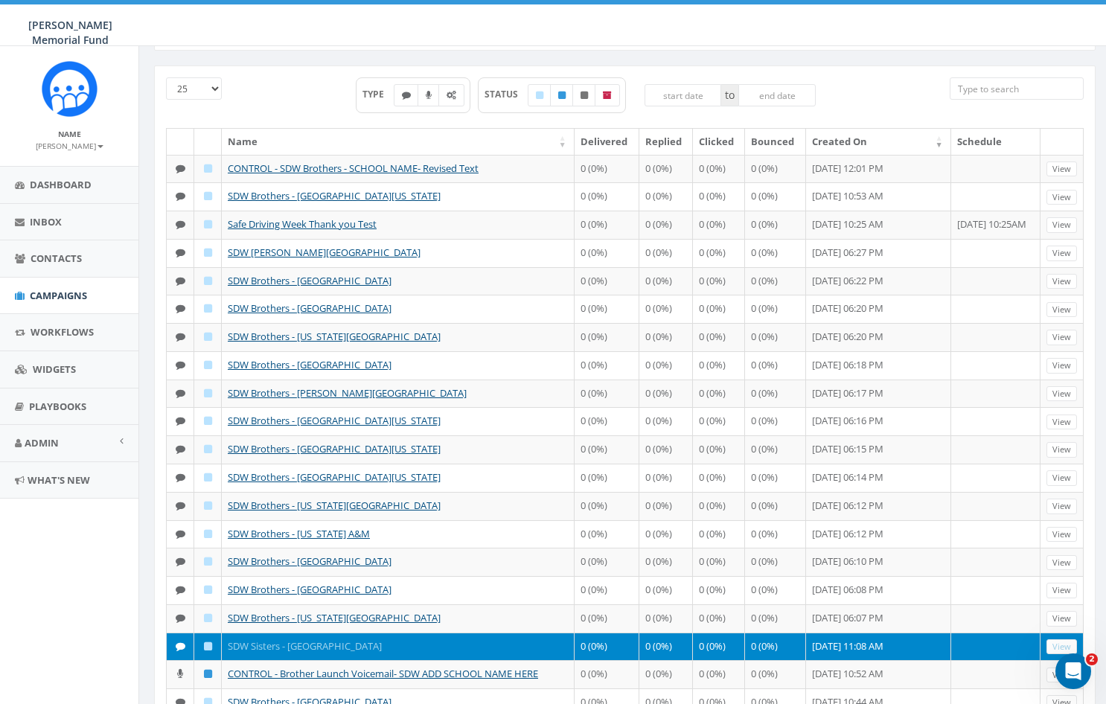
click at [333, 640] on link "SDW Sisters - [GEOGRAPHIC_DATA]" at bounding box center [305, 645] width 154 height 13
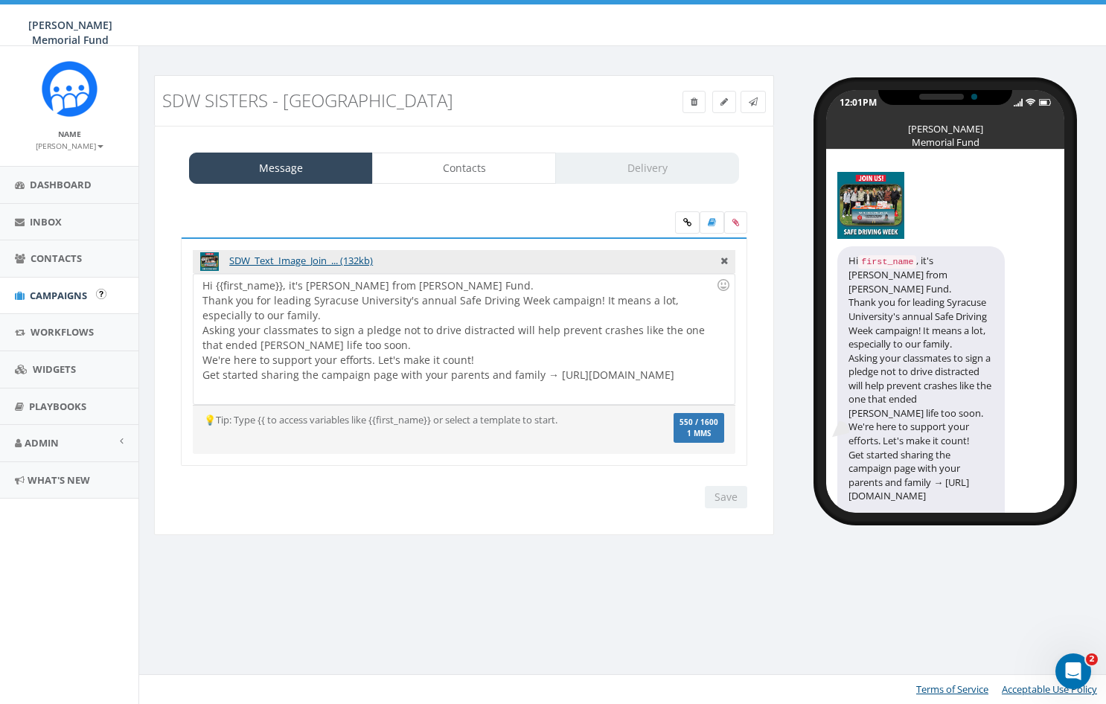
click at [38, 296] on span "Campaigns" at bounding box center [58, 295] width 57 height 13
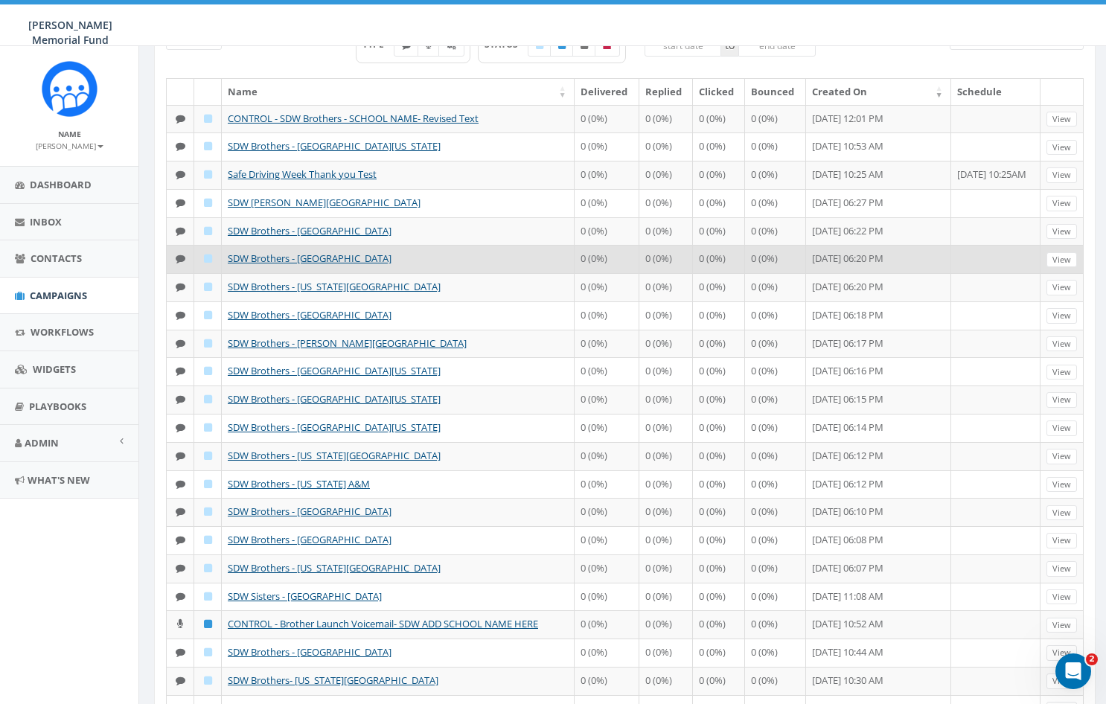
scroll to position [114, 0]
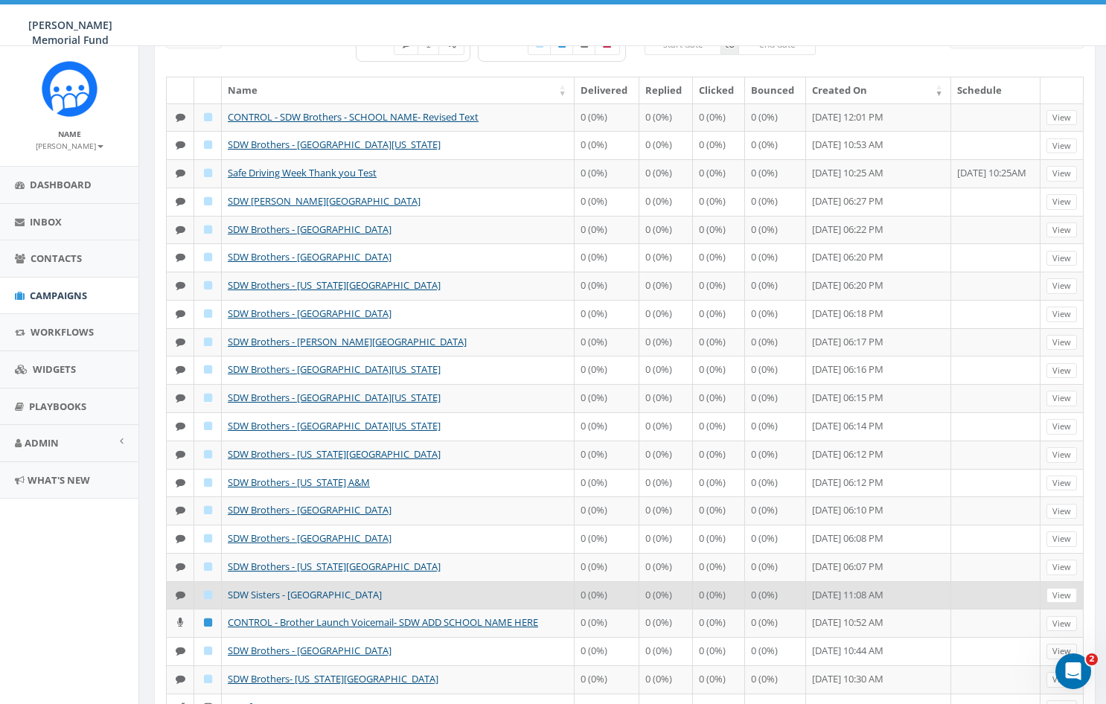
click at [272, 589] on link "SDW Sisters - [GEOGRAPHIC_DATA]" at bounding box center [305, 594] width 154 height 13
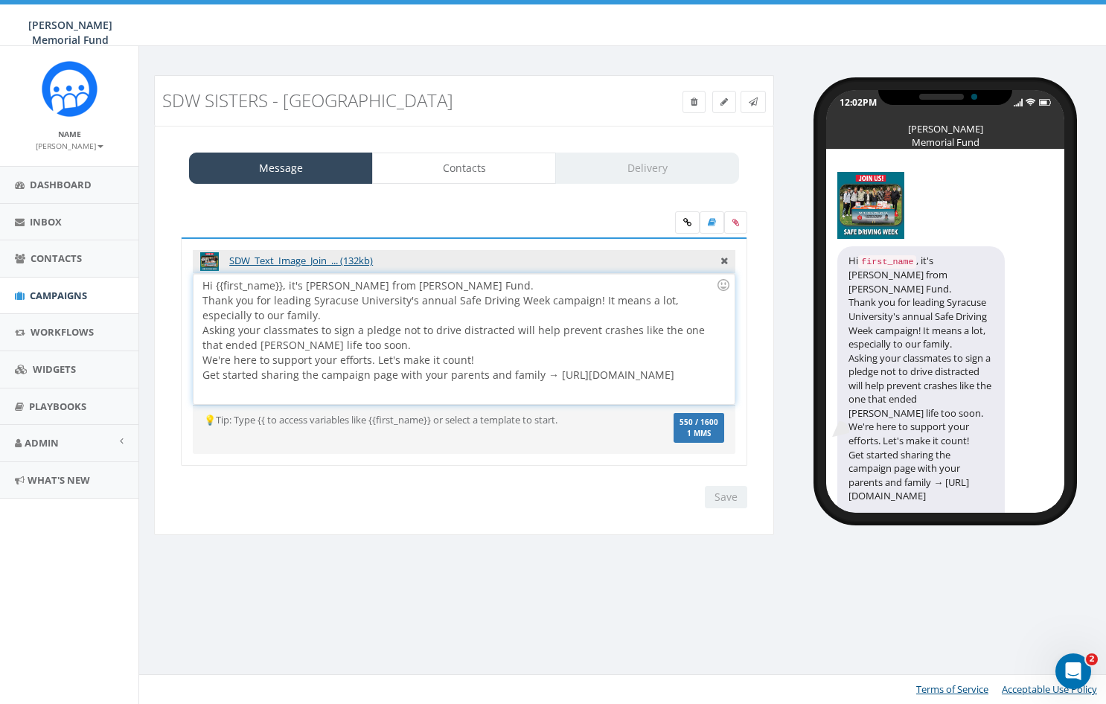
click at [272, 313] on div "Hi {{first_name}}, it's Jerry Watson from Hunter's Fund. Thank you for leading …" at bounding box center [464, 339] width 540 height 130
click at [365, 342] on div "Hi {{first_name}}, it's Jerry Watson from Hunter's Fund. Thank you for leading …" at bounding box center [464, 339] width 540 height 130
click at [726, 497] on input "Save" at bounding box center [726, 497] width 42 height 22
click at [54, 298] on span "Campaigns" at bounding box center [58, 295] width 57 height 13
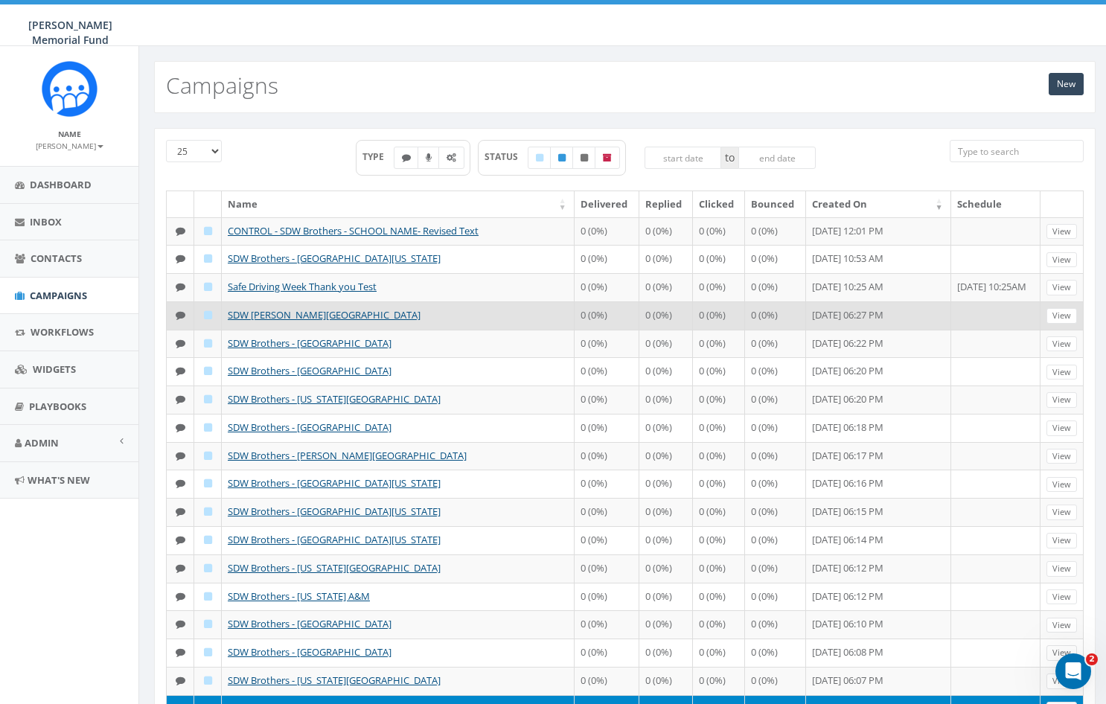
scroll to position [174, 0]
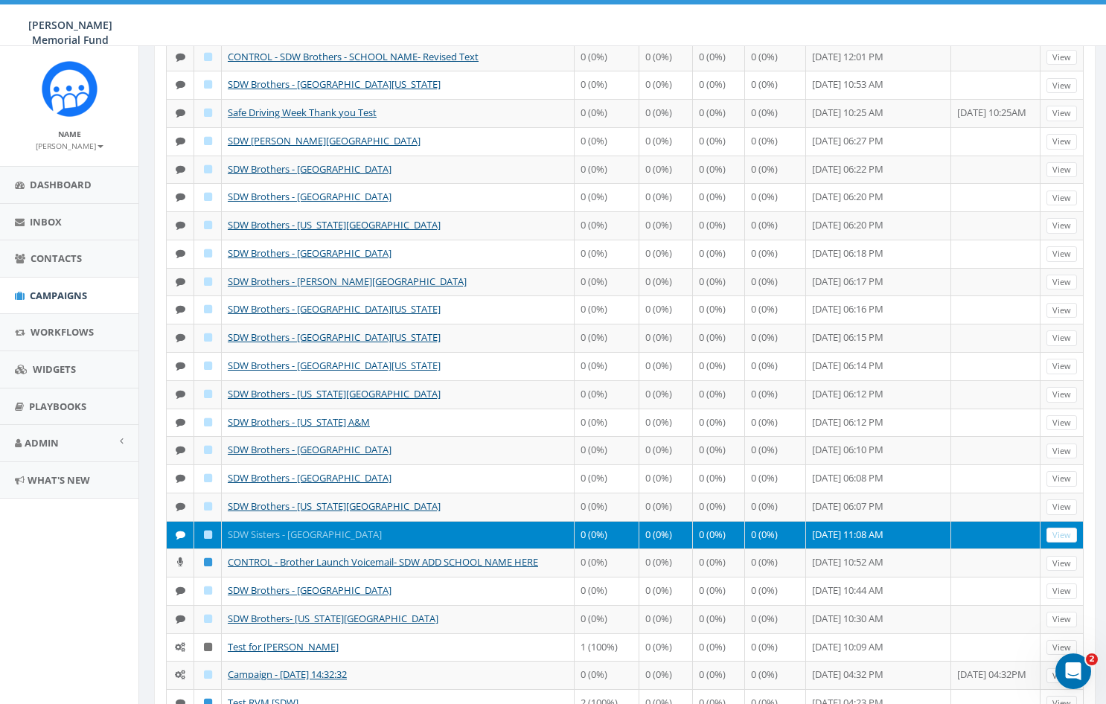
click at [322, 529] on link "SDW Sisters - [GEOGRAPHIC_DATA]" at bounding box center [305, 534] width 154 height 13
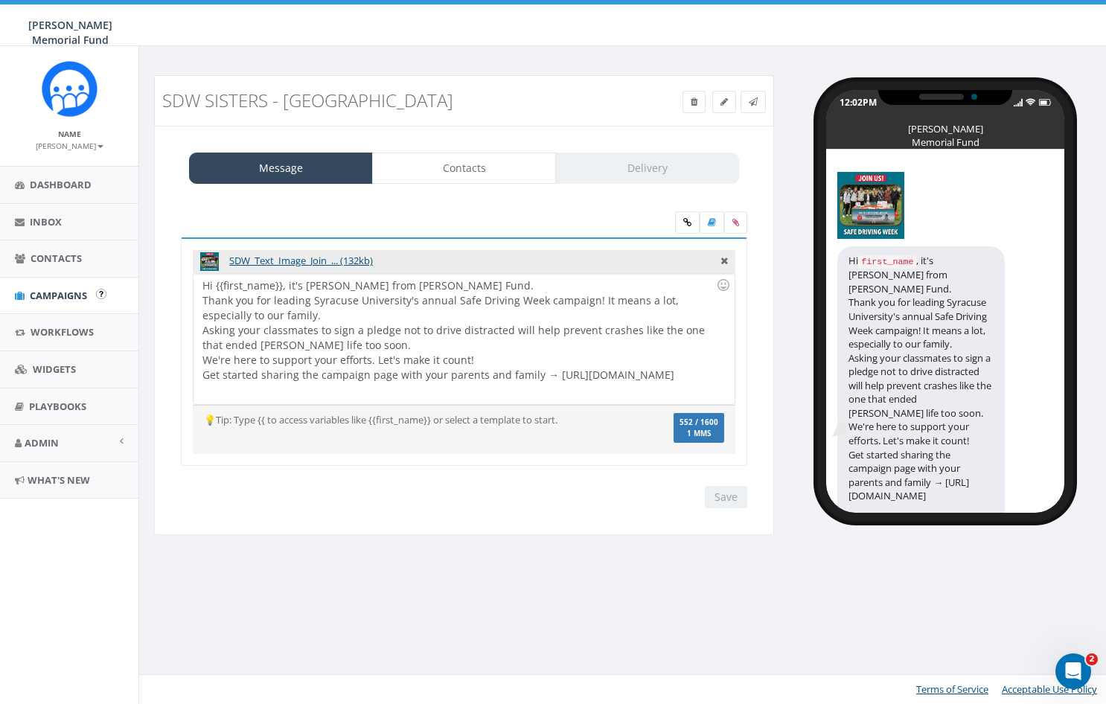
click at [51, 290] on span "Campaigns" at bounding box center [58, 295] width 57 height 13
